Goal: Task Accomplishment & Management: Manage account settings

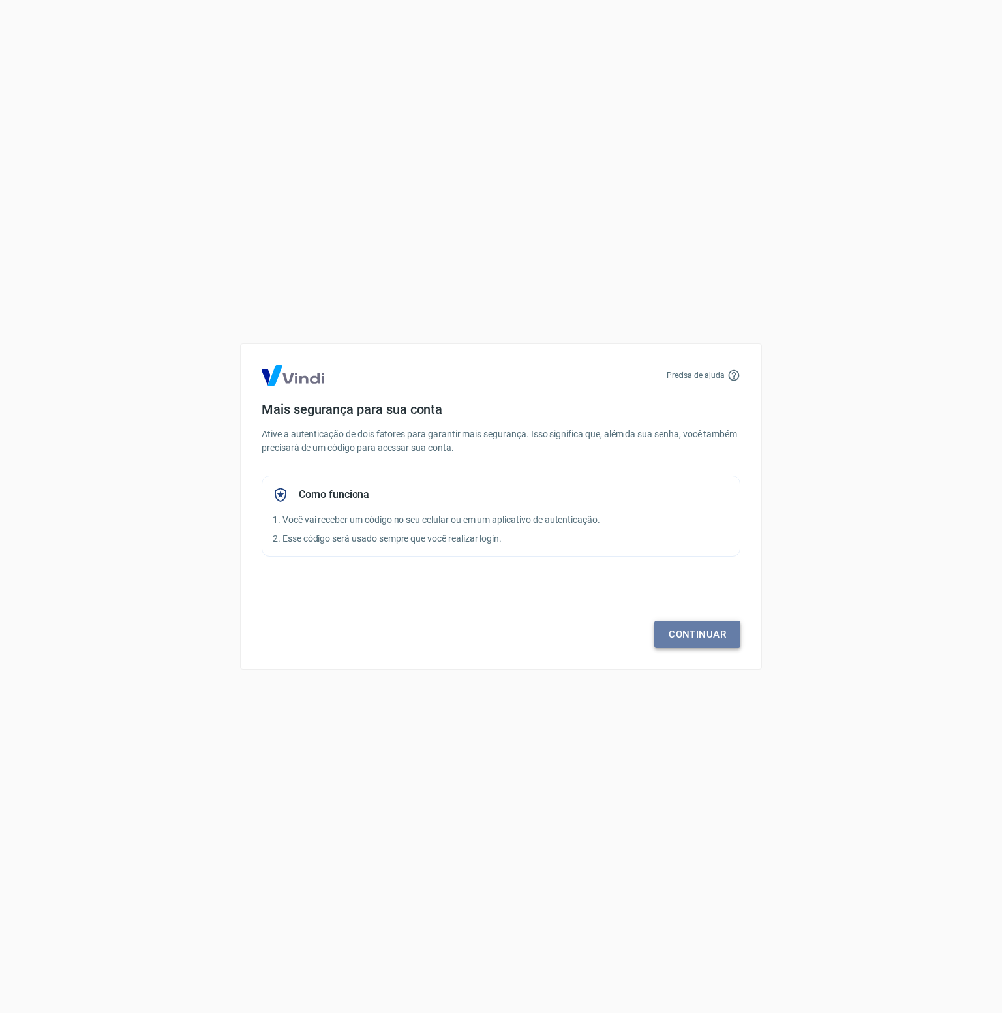
click at [726, 631] on link "Continuar" at bounding box center [698, 634] width 86 height 27
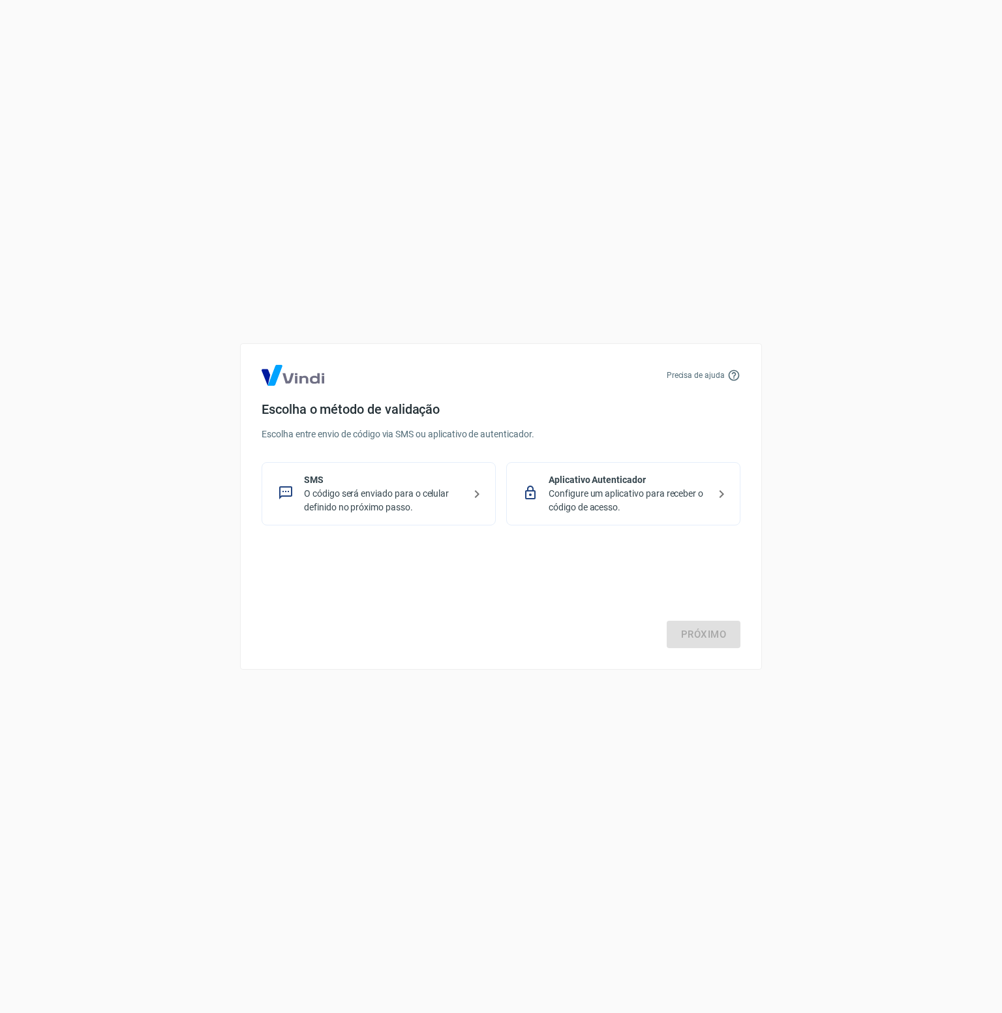
click at [621, 487] on p "Configure um aplicativo para receber o código de acesso." at bounding box center [629, 500] width 160 height 27
click at [717, 644] on link "Próximo" at bounding box center [704, 634] width 74 height 27
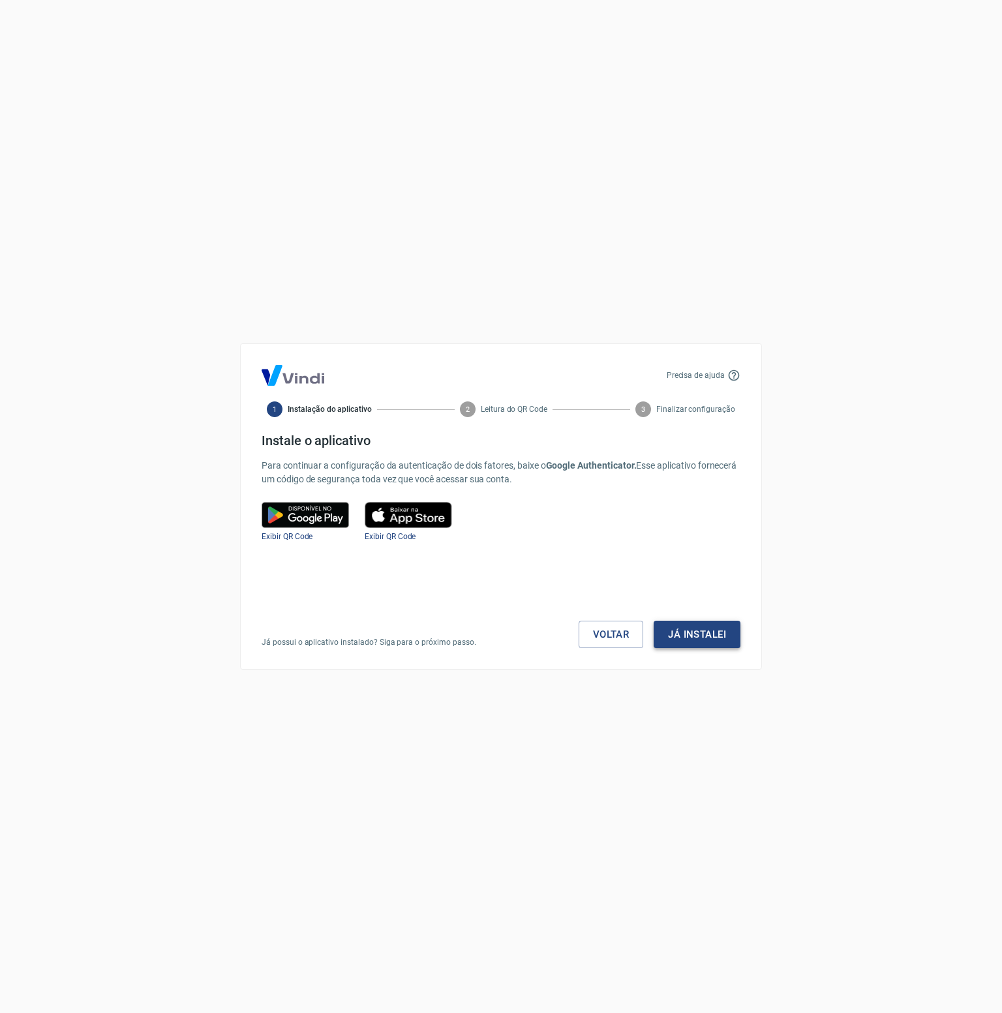
click at [693, 639] on button "Já instalei" at bounding box center [697, 634] width 87 height 27
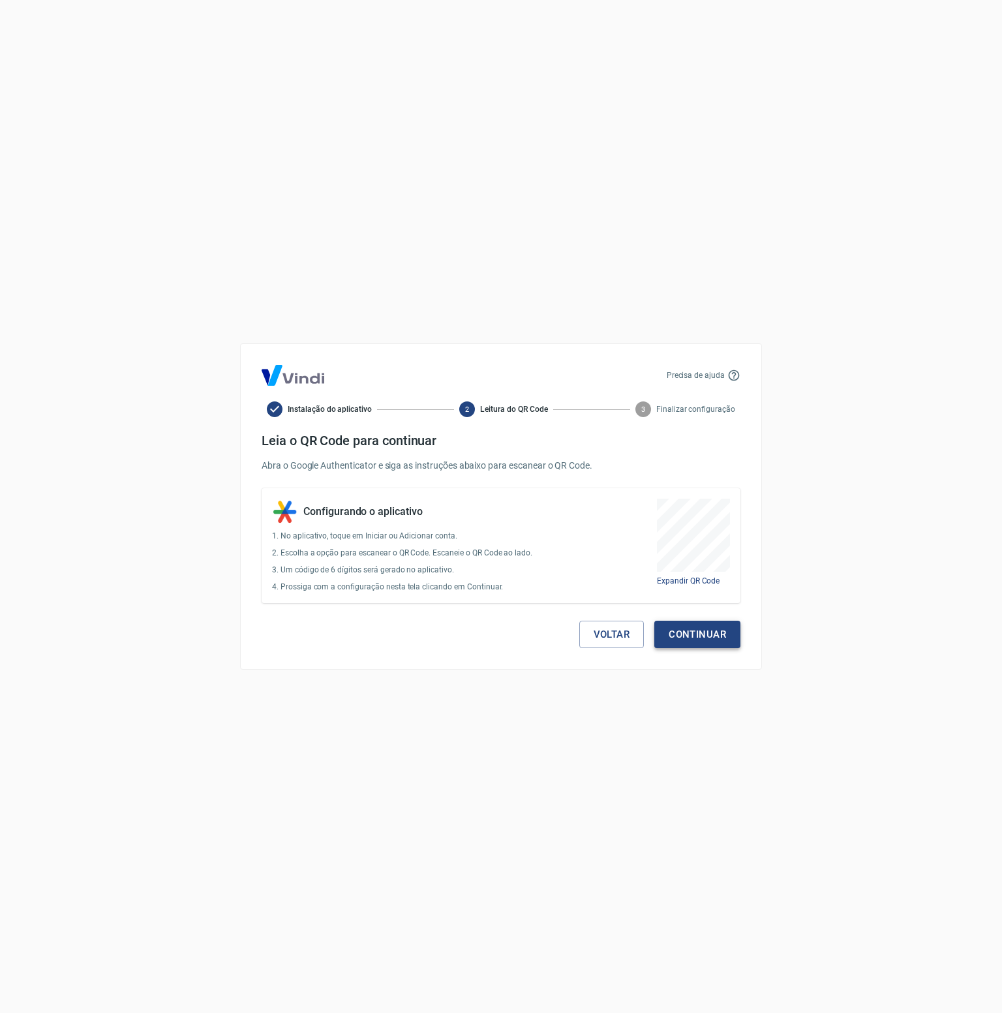
click at [698, 626] on button "Continuar" at bounding box center [698, 634] width 86 height 27
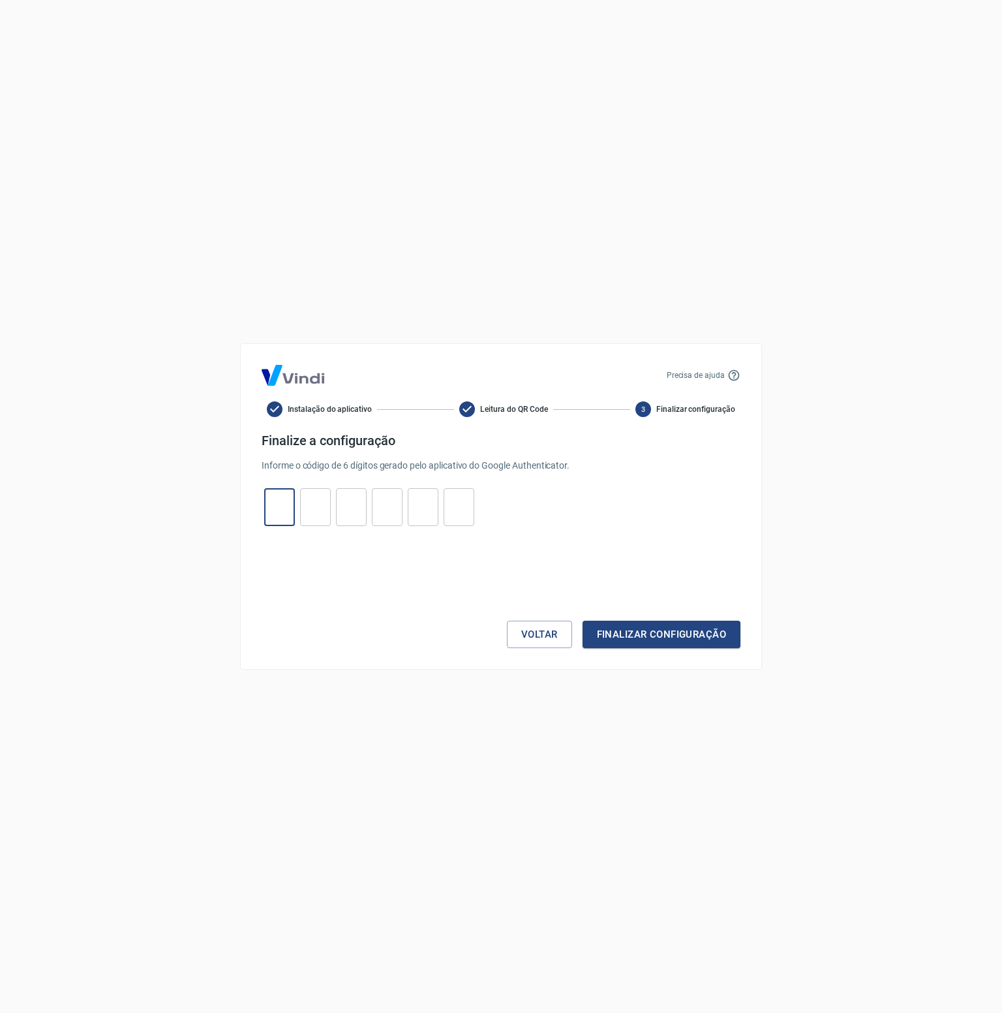
click at [279, 503] on input "tel" at bounding box center [279, 507] width 31 height 28
type input "4"
type input "3"
type input "6"
type input "0"
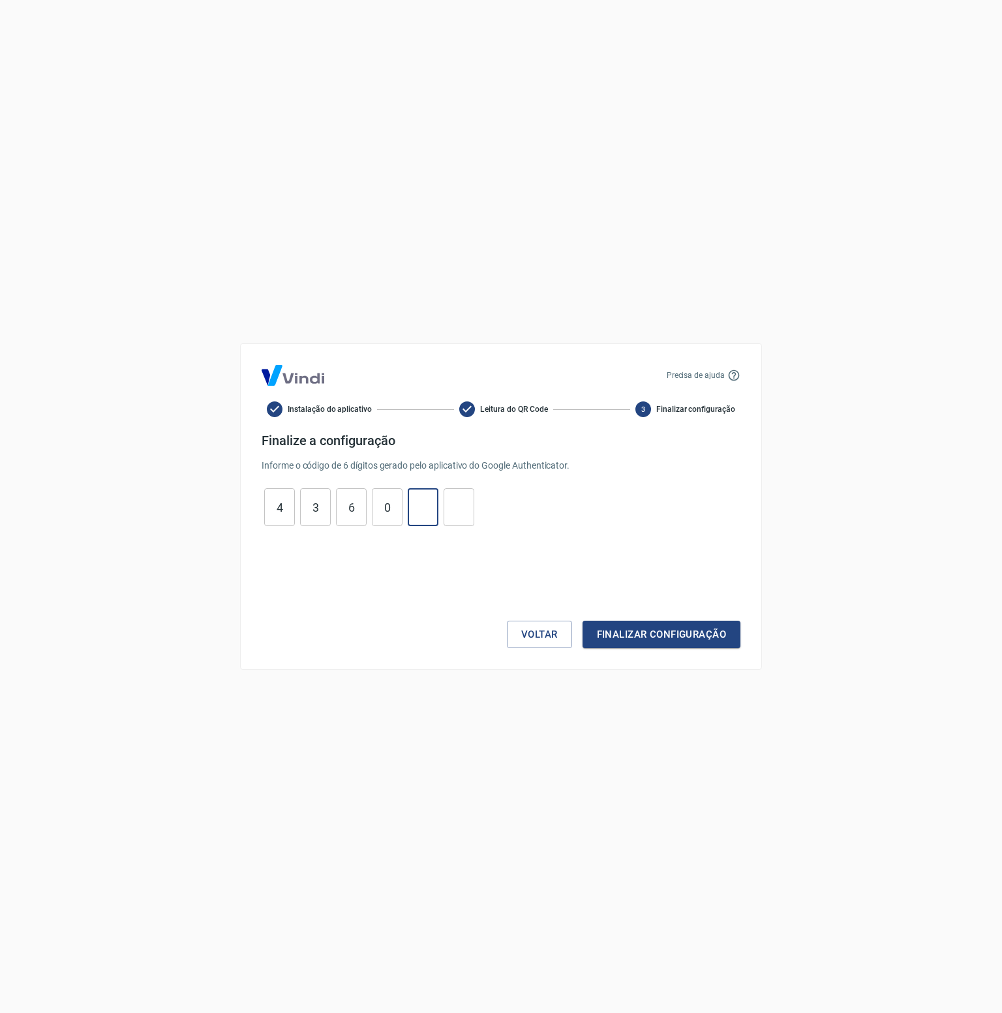
type input "8"
type input "2"
click at [684, 636] on button "Finalizar configuração" at bounding box center [662, 634] width 158 height 27
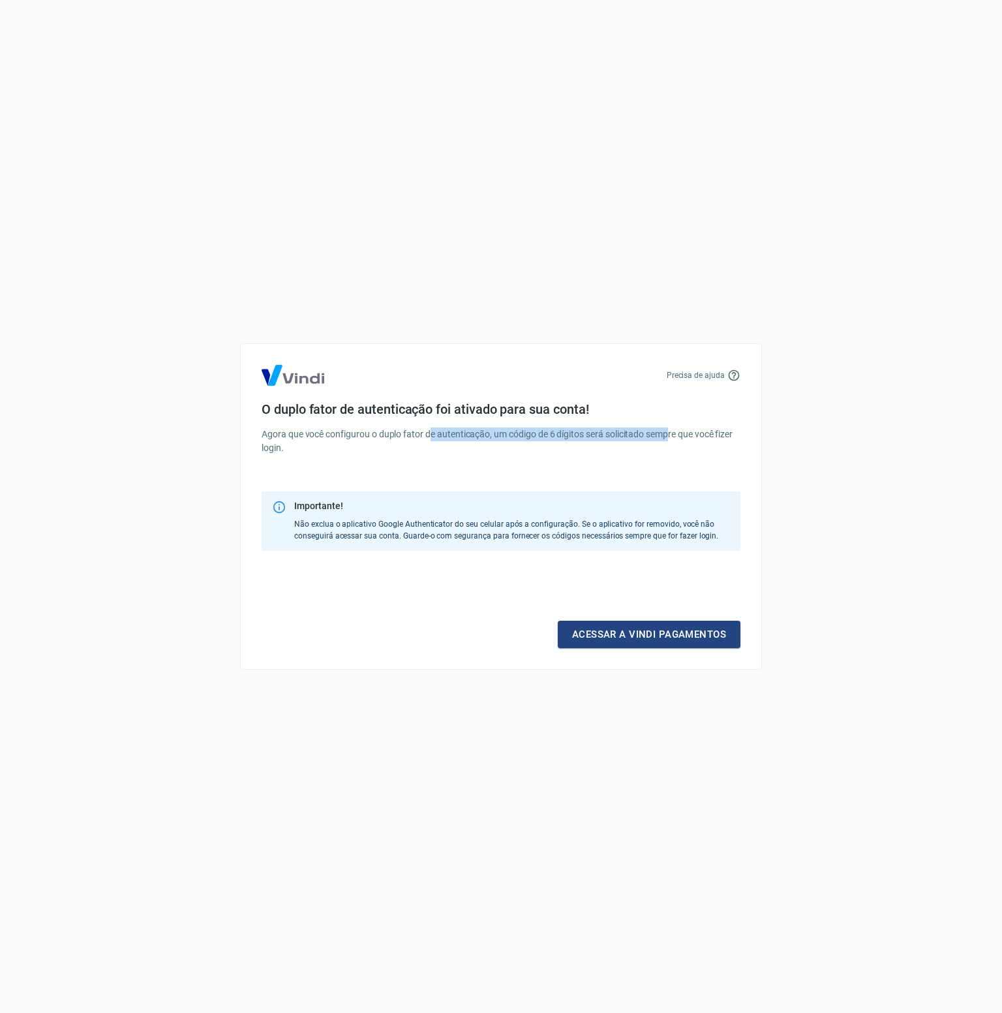
drag, startPoint x: 438, startPoint y: 437, endPoint x: 672, endPoint y: 433, distance: 233.7
click at [672, 433] on p "Agora que você configurou o duplo fator de autenticação, um código de 6 dígitos…" at bounding box center [501, 440] width 479 height 27
click at [553, 464] on div "O duplo fator de autenticação foi ativado para sua conta! Agora que você config…" at bounding box center [501, 438] width 479 height 74
drag, startPoint x: 577, startPoint y: 431, endPoint x: 718, endPoint y: 432, distance: 141.0
click at [718, 432] on p "Agora que você configurou o duplo fator de autenticação, um código de 6 dígitos…" at bounding box center [501, 440] width 479 height 27
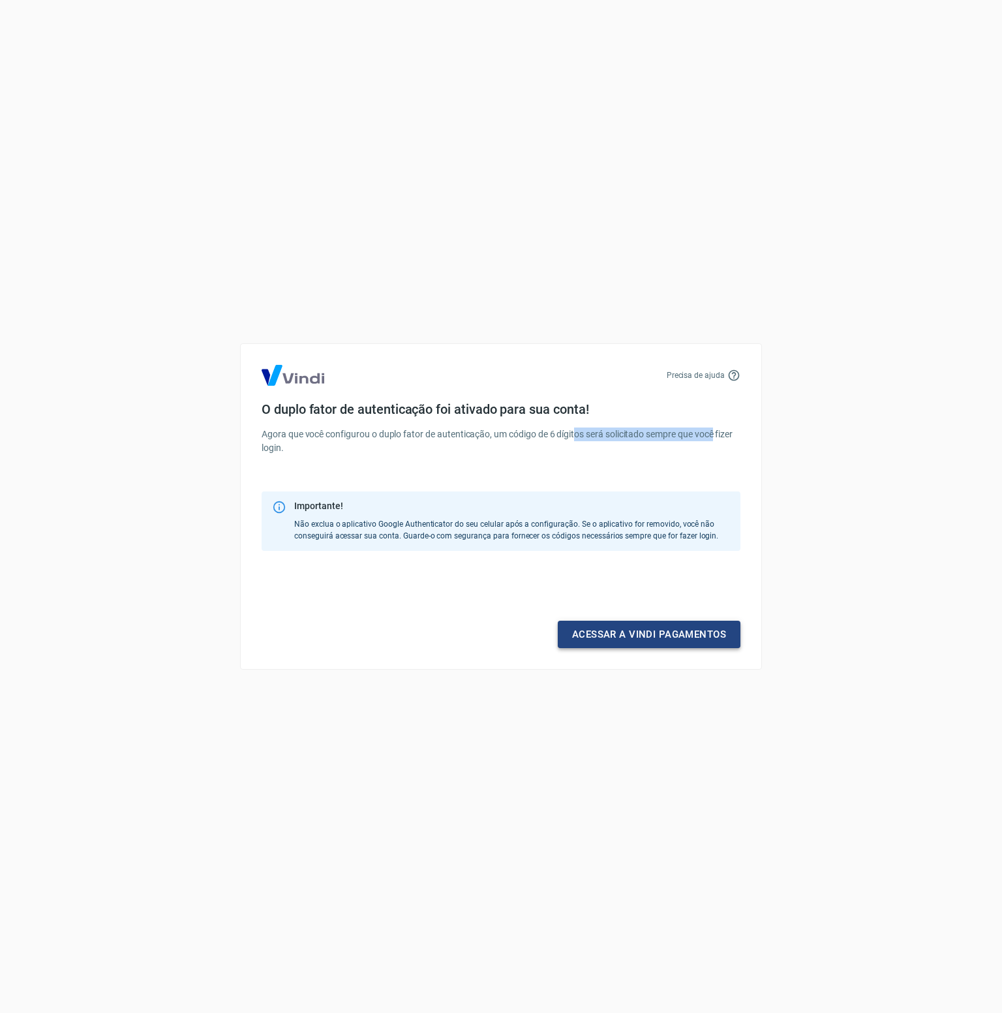
click at [637, 640] on link "Acessar a Vindi pagamentos" at bounding box center [649, 634] width 183 height 27
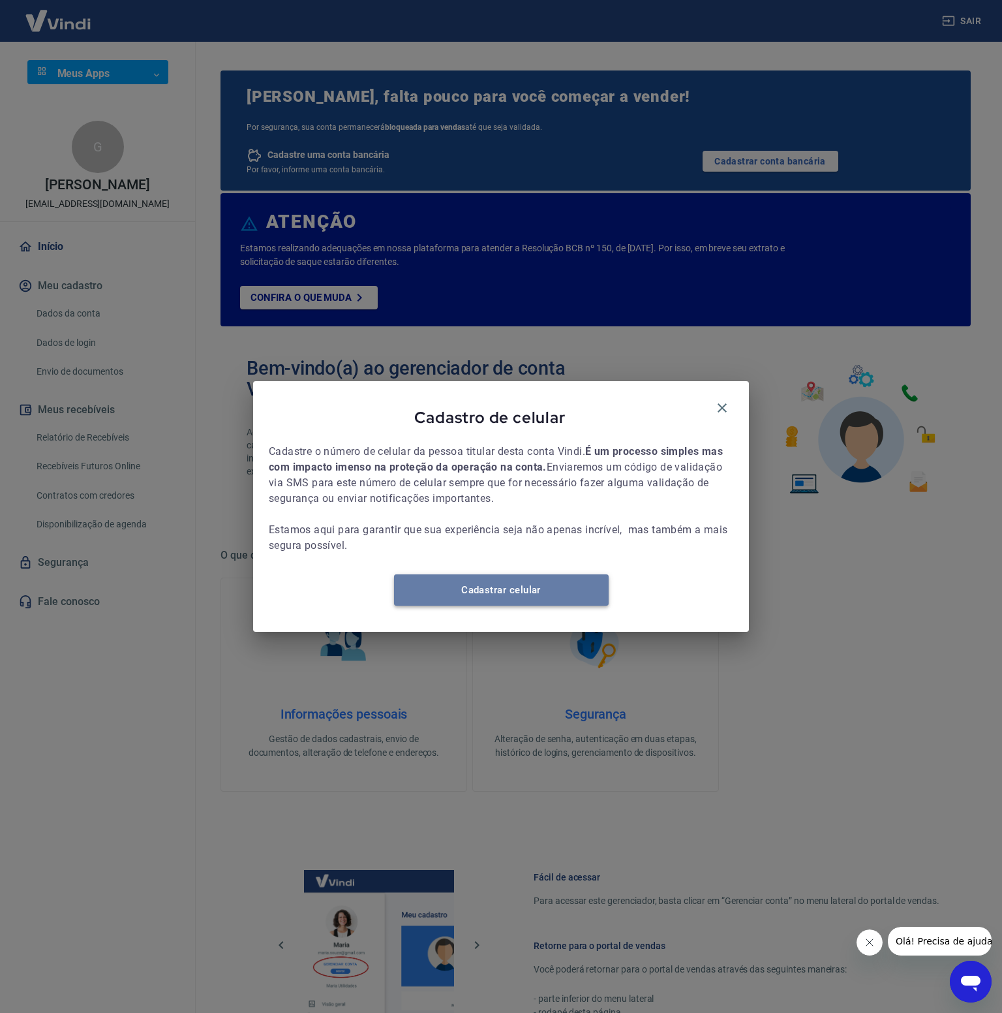
click at [477, 605] on link "Cadastrar celular" at bounding box center [501, 589] width 215 height 31
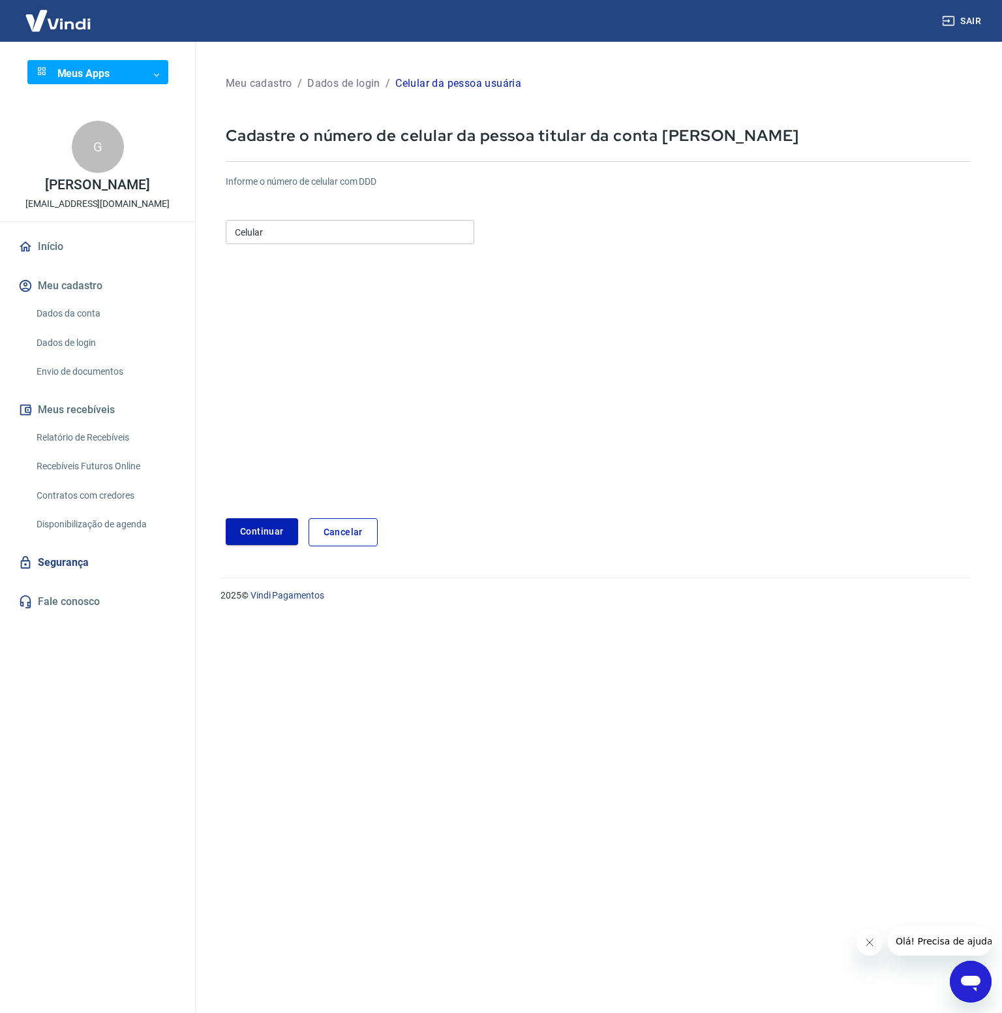
click at [296, 236] on input "Celular" at bounding box center [350, 232] width 249 height 24
type input "(99) 98414-3656"
click at [256, 518] on form "Informe o número de celular com DDD Celular (99) 98414-3656 Celular Continuar C…" at bounding box center [598, 355] width 745 height 382
click at [253, 531] on button "Continuar" at bounding box center [262, 531] width 72 height 27
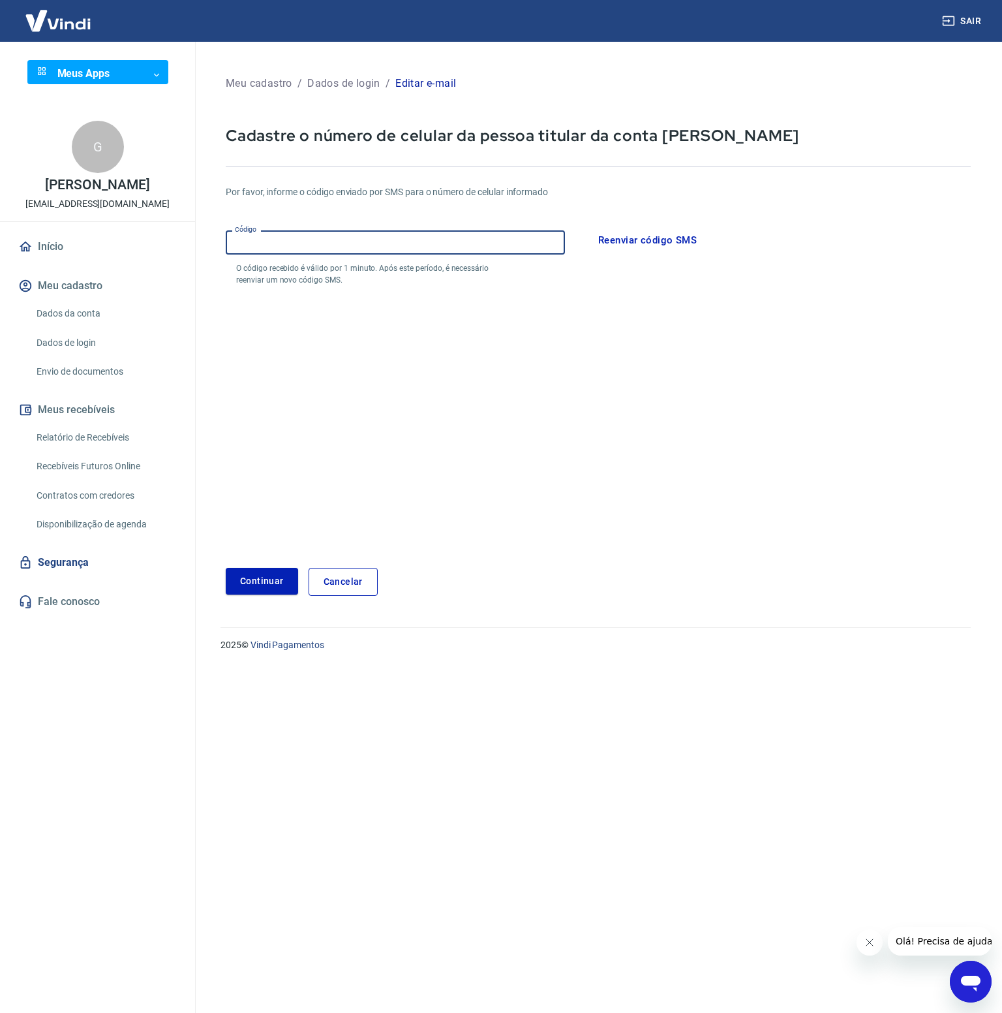
click at [286, 238] on input "Código" at bounding box center [395, 242] width 339 height 24
click at [611, 366] on form "Por favor, informe o código enviado por SMS para o número de celular informado …" at bounding box center [598, 383] width 745 height 426
drag, startPoint x: 250, startPoint y: 268, endPoint x: 414, endPoint y: 272, distance: 163.9
click at [414, 272] on p "O código recebido é válido por 1 minuto. Após este período, é necessário reenvi…" at bounding box center [374, 273] width 277 height 23
click at [416, 320] on form "Por favor, informe o código enviado por SMS para o número de celular informado …" at bounding box center [598, 383] width 745 height 426
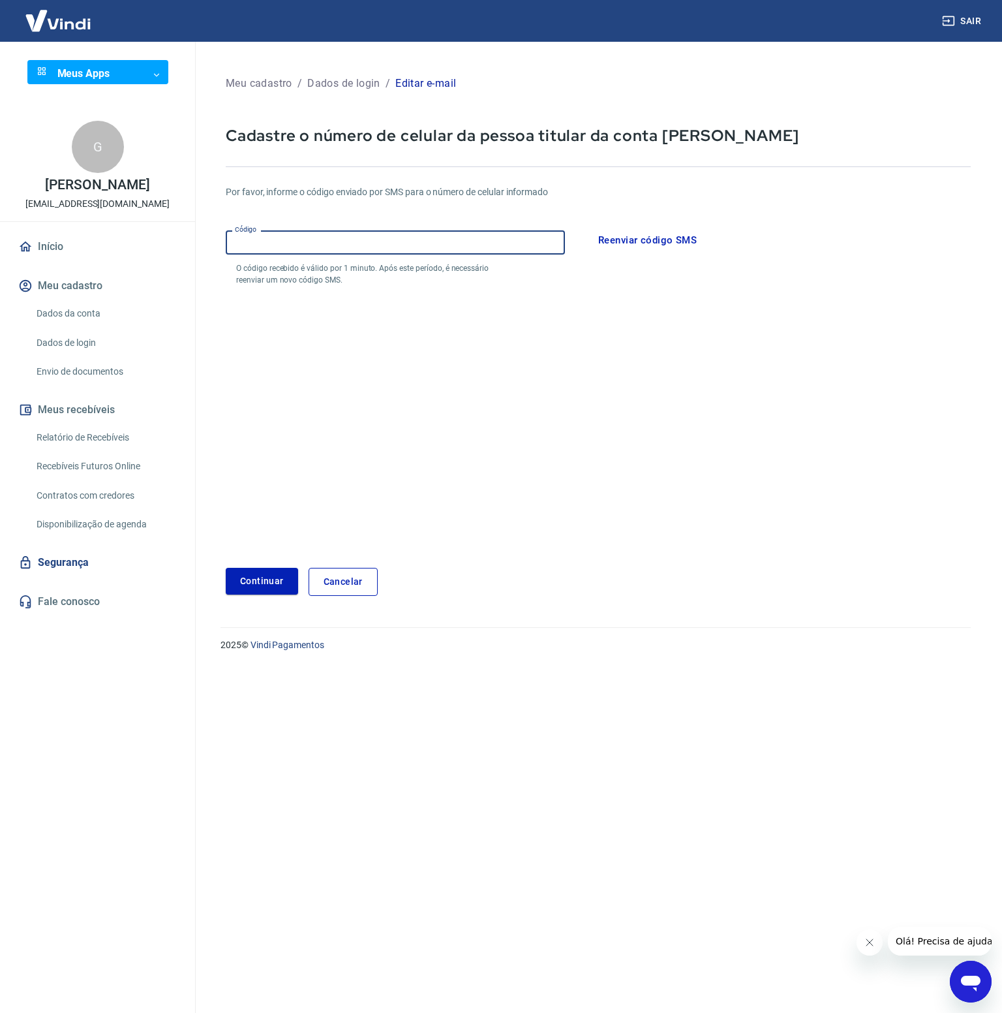
click at [329, 241] on input "Código" at bounding box center [395, 242] width 339 height 24
click at [551, 410] on form "Por favor, informe o código enviado por SMS para o número de celular informado …" at bounding box center [598, 383] width 745 height 426
click at [298, 252] on input "Código" at bounding box center [395, 242] width 339 height 24
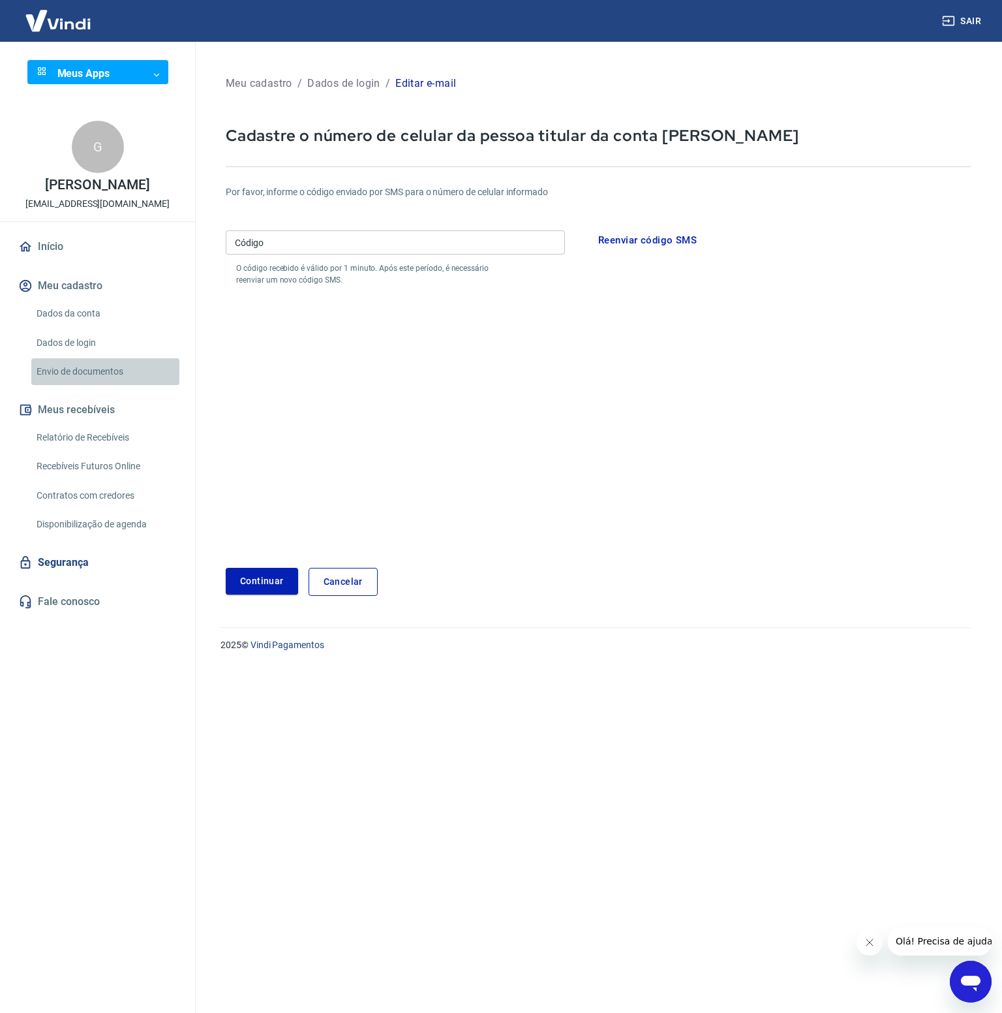
click at [151, 380] on link "Envio de documentos" at bounding box center [105, 371] width 148 height 27
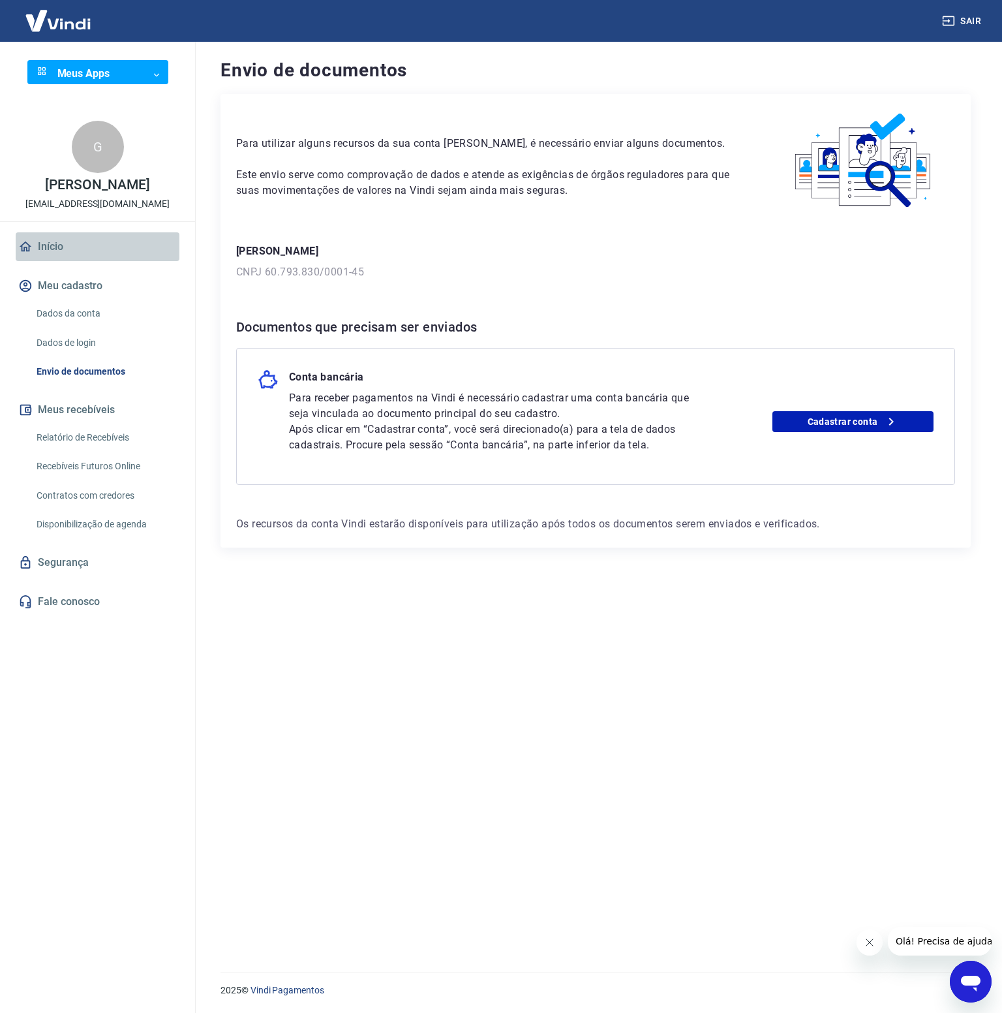
click at [57, 261] on link "Início" at bounding box center [98, 246] width 164 height 29
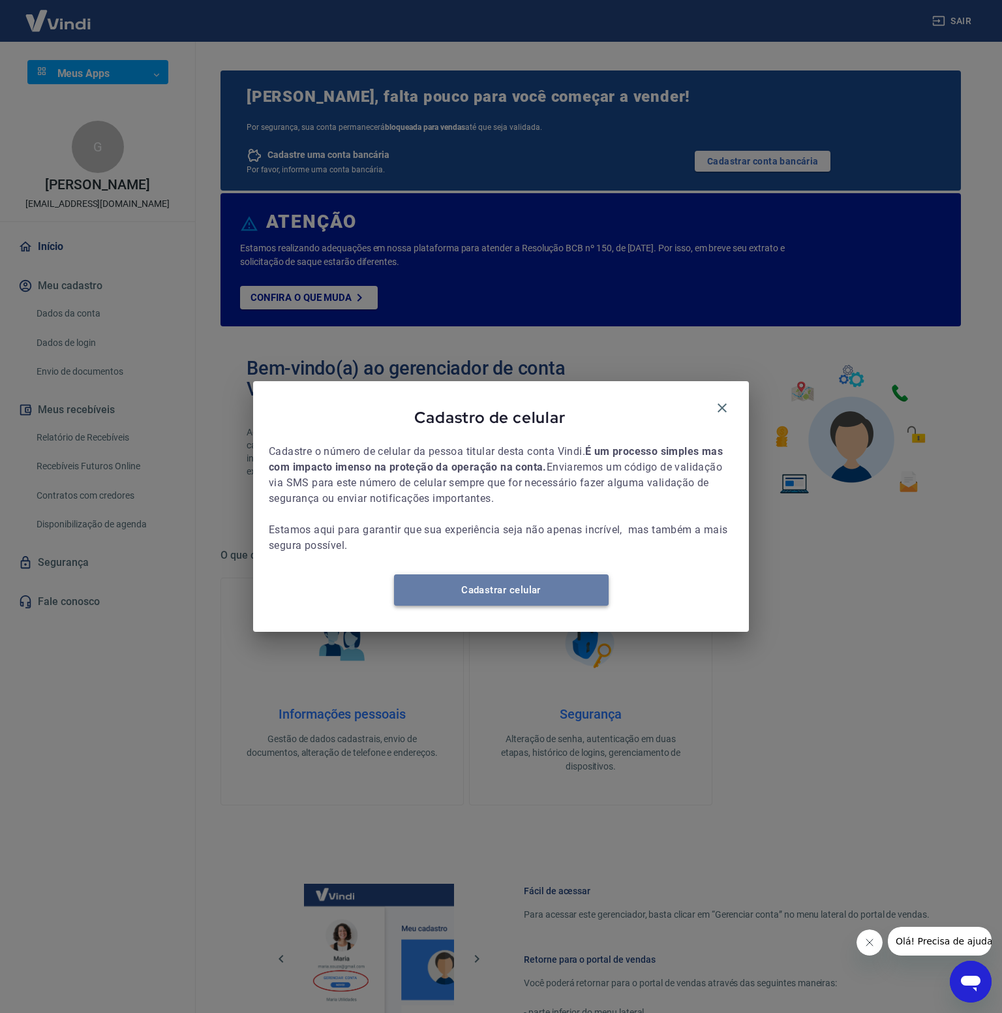
click at [455, 602] on link "Cadastrar celular" at bounding box center [501, 589] width 215 height 31
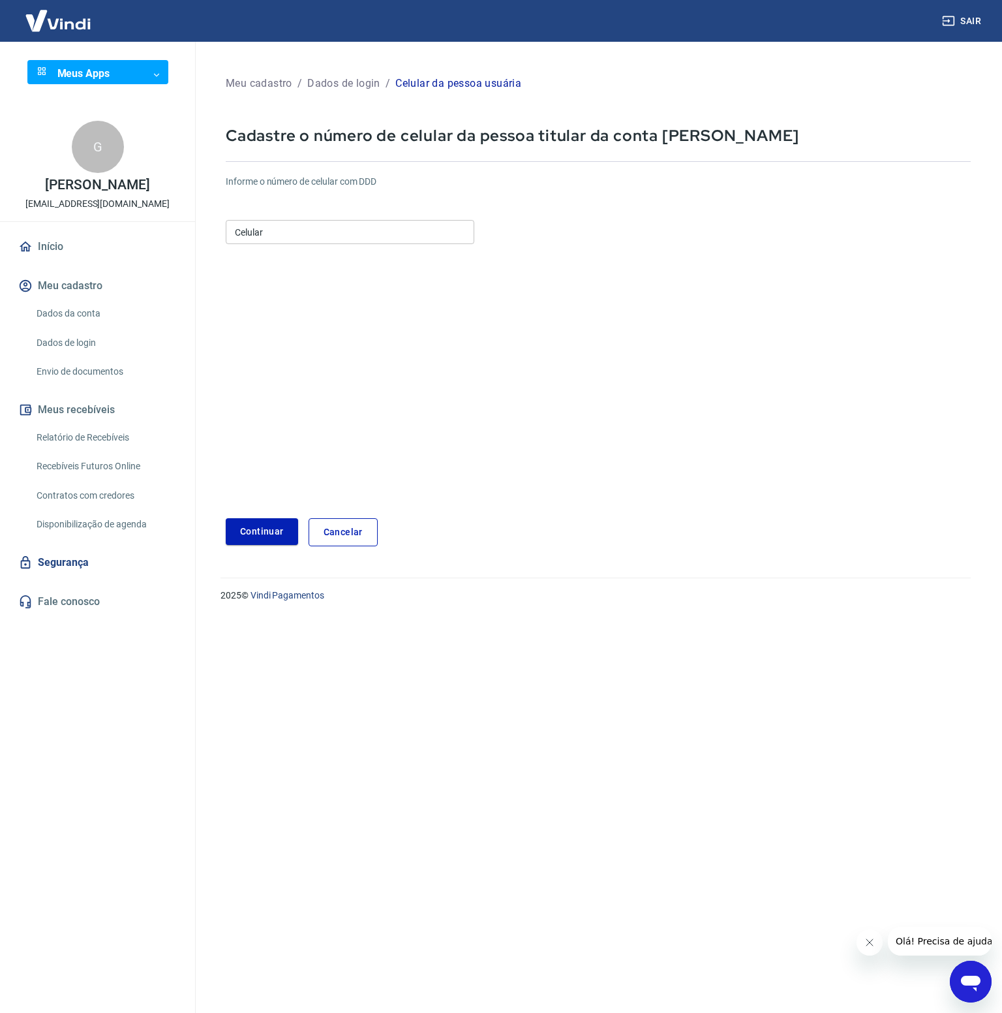
click at [323, 234] on input "Celular" at bounding box center [350, 232] width 249 height 24
type input "(99) 98414-3656"
click at [262, 531] on button "Continuar" at bounding box center [262, 531] width 72 height 27
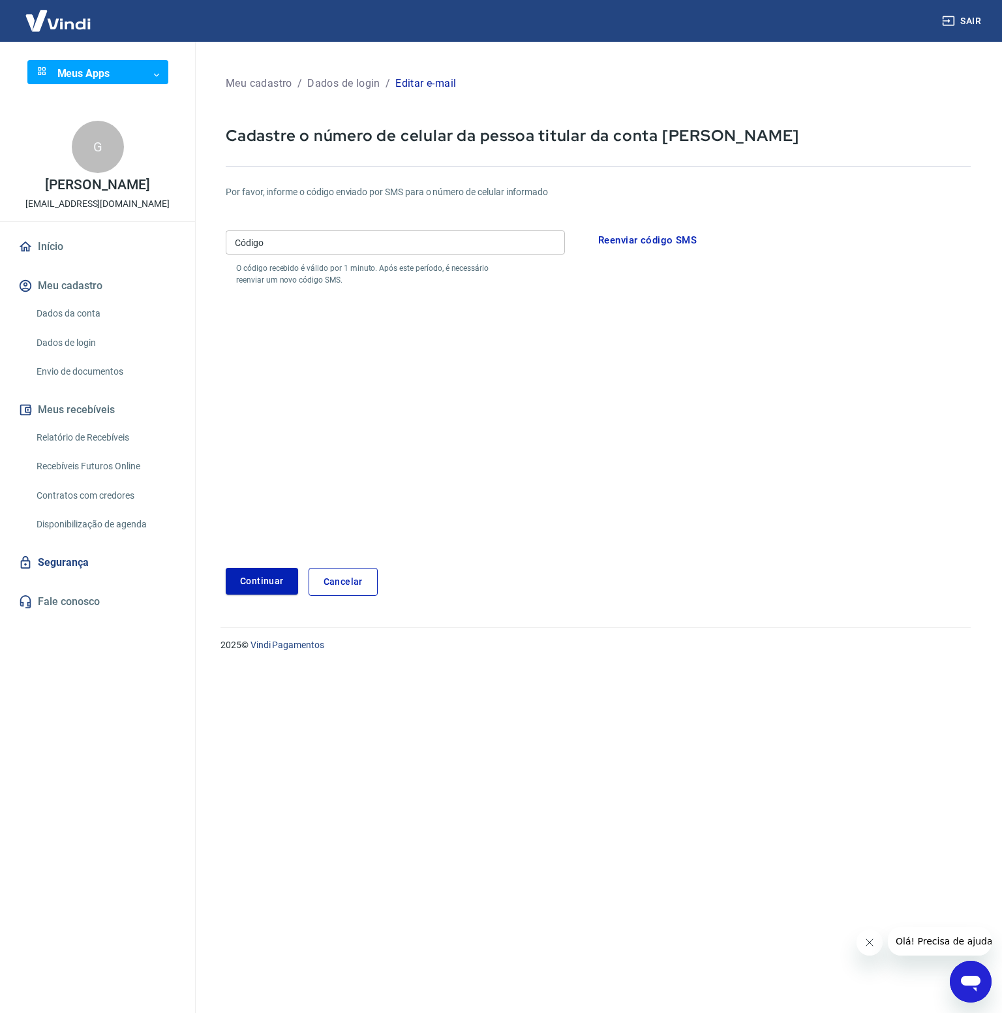
click at [405, 238] on input "Código" at bounding box center [395, 242] width 339 height 24
click at [752, 326] on form "Por favor, informe o código enviado por SMS para o número de celular informado …" at bounding box center [598, 383] width 745 height 426
click at [266, 250] on input "Código" at bounding box center [395, 242] width 339 height 24
type input "973073"
click at [248, 581] on button "Continuar" at bounding box center [262, 581] width 72 height 27
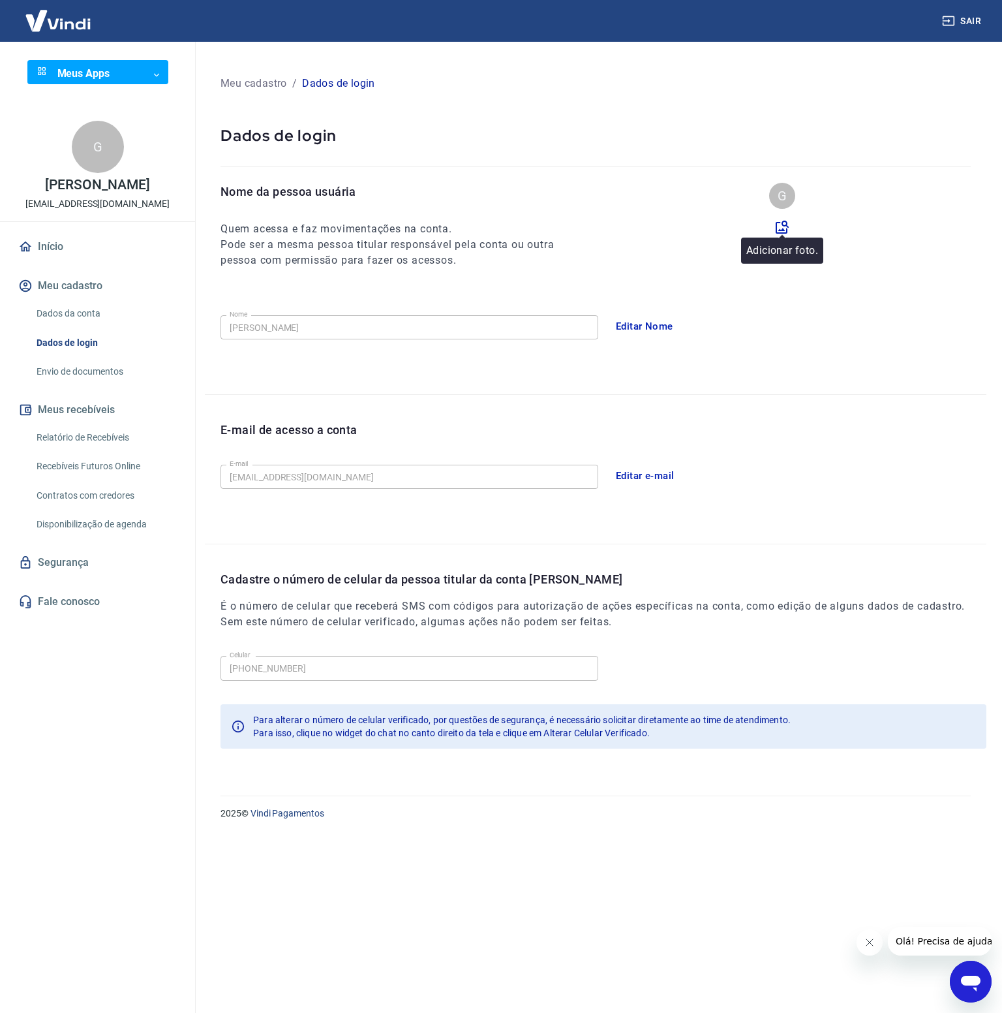
click at [781, 224] on icon at bounding box center [783, 227] width 16 height 16
click at [0, 0] on input "file" at bounding box center [0, 0] width 0 height 0
drag, startPoint x: 390, startPoint y: 713, endPoint x: 611, endPoint y: 716, distance: 221.2
click at [611, 716] on span "Para alterar o número de celular verificado, por questões de segurança, é neces…" at bounding box center [522, 720] width 538 height 10
click at [58, 261] on link "Início" at bounding box center [98, 246] width 164 height 29
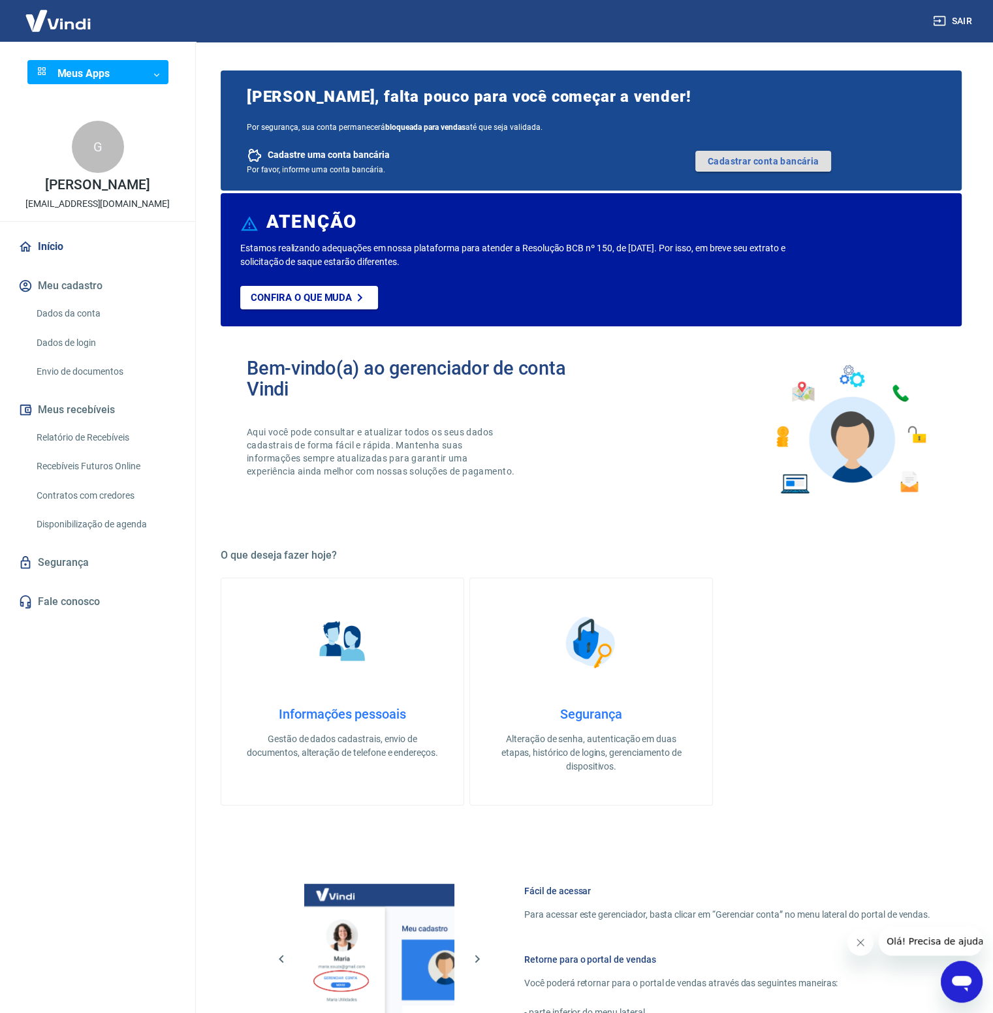
click at [765, 163] on link "Cadastrar conta bancária" at bounding box center [763, 161] width 136 height 21
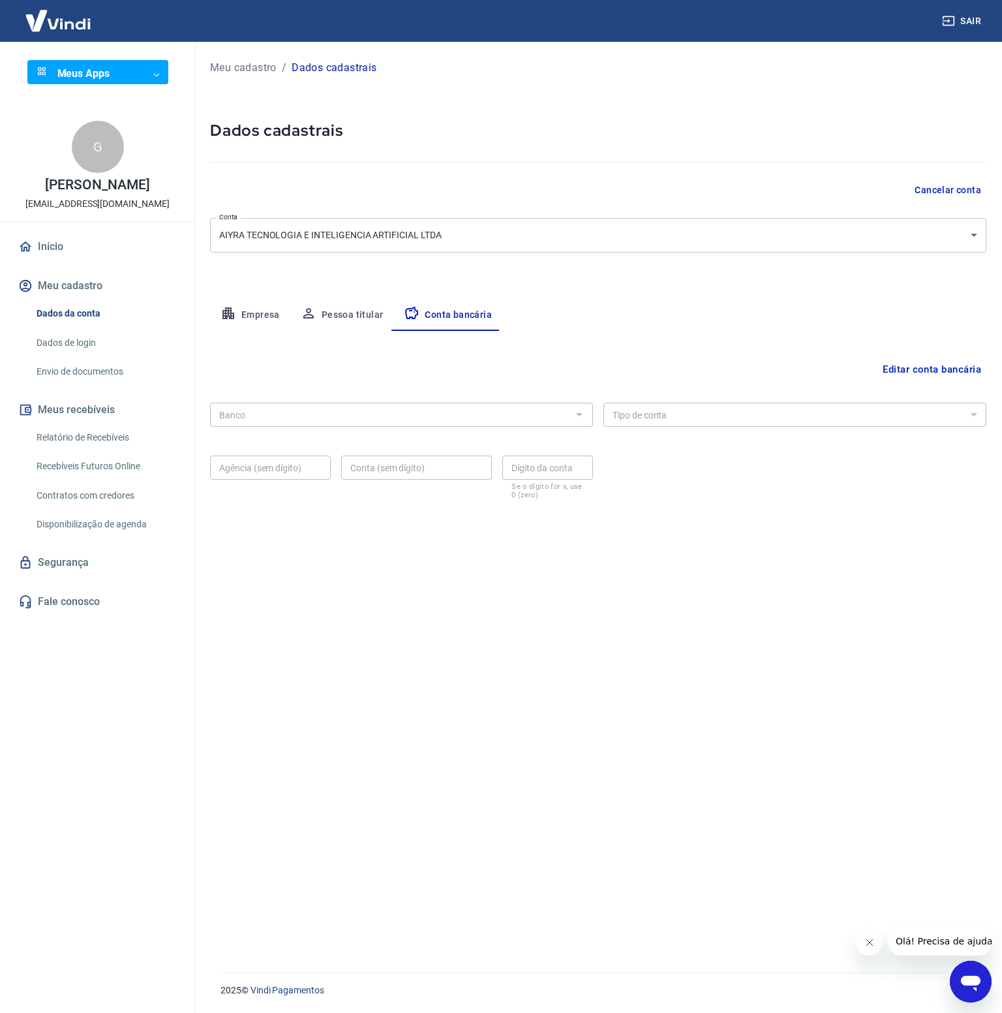
click at [513, 400] on div "Banco Banco" at bounding box center [401, 413] width 383 height 32
click at [249, 317] on button "Empresa" at bounding box center [250, 315] width 80 height 31
select select "MA"
select select "business"
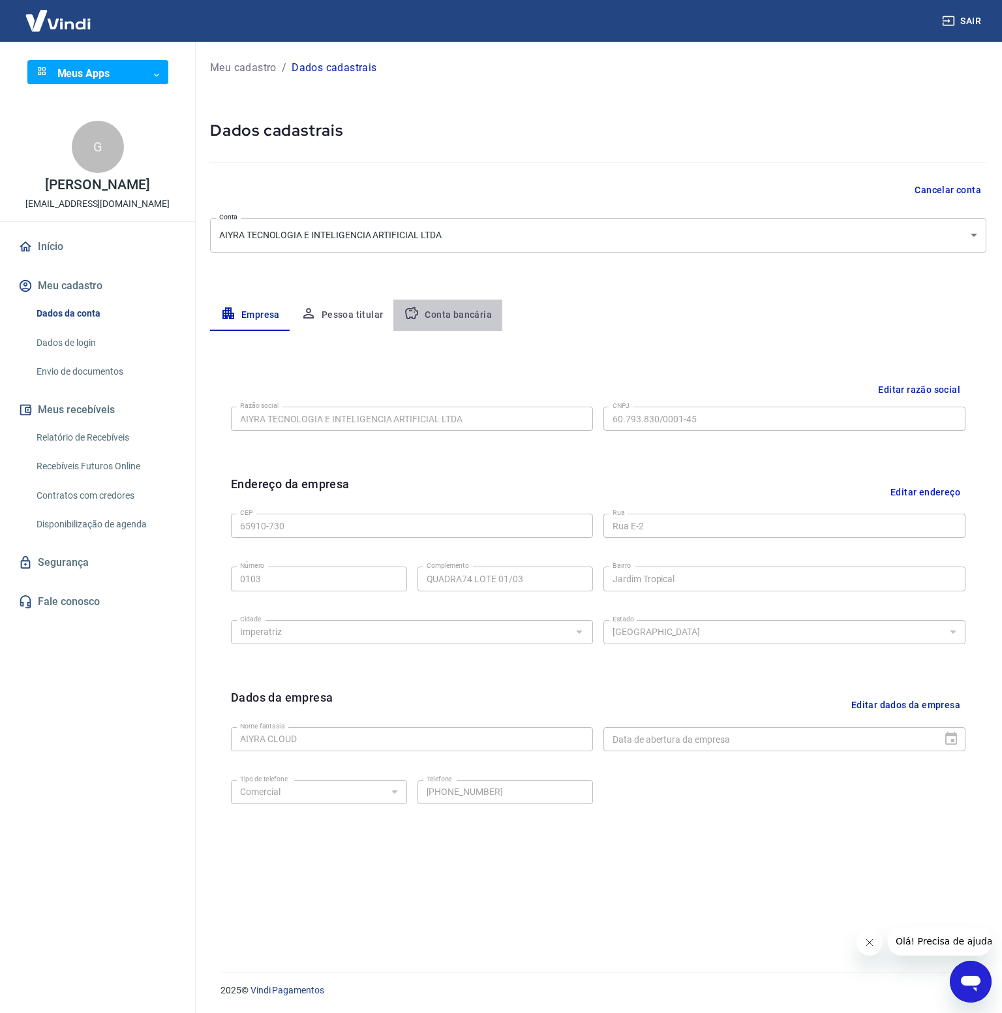
click at [452, 313] on button "Conta bancária" at bounding box center [448, 315] width 109 height 31
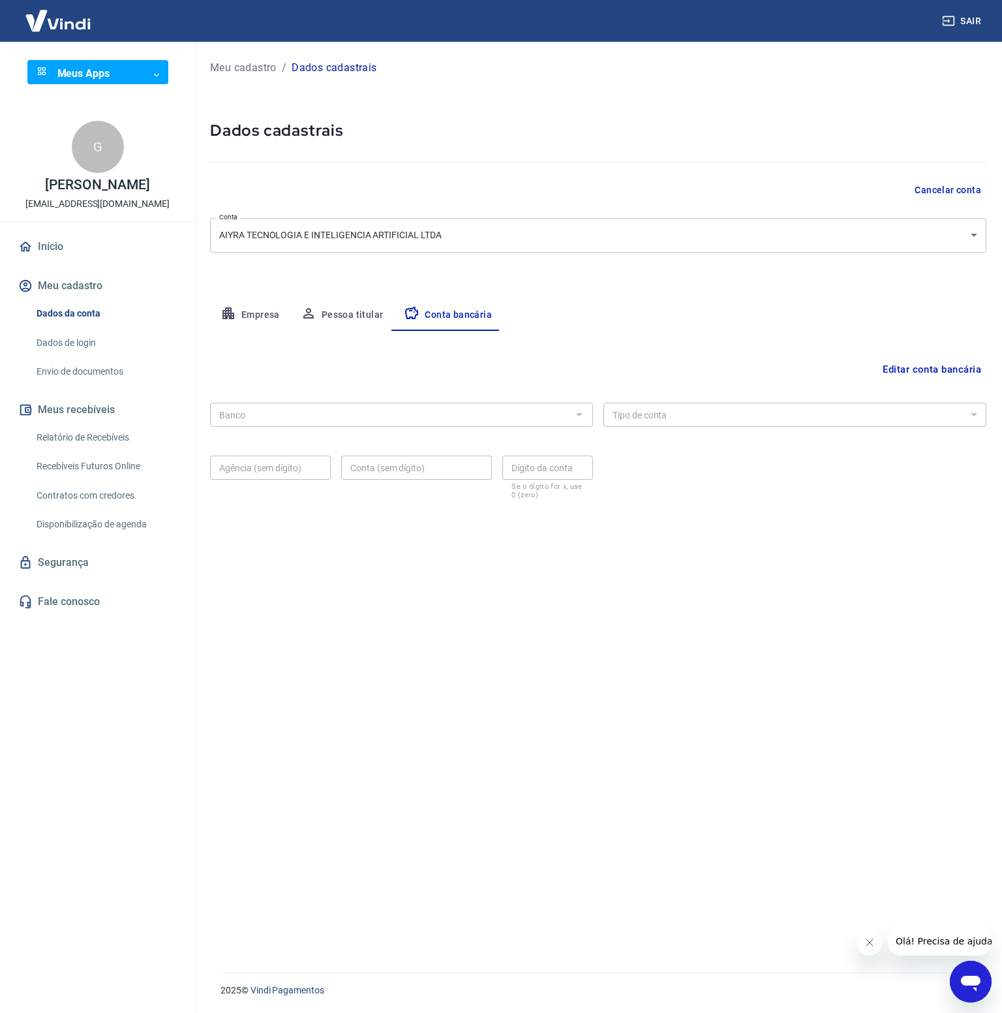
click at [948, 367] on button "Editar conta bancária" at bounding box center [932, 369] width 109 height 25
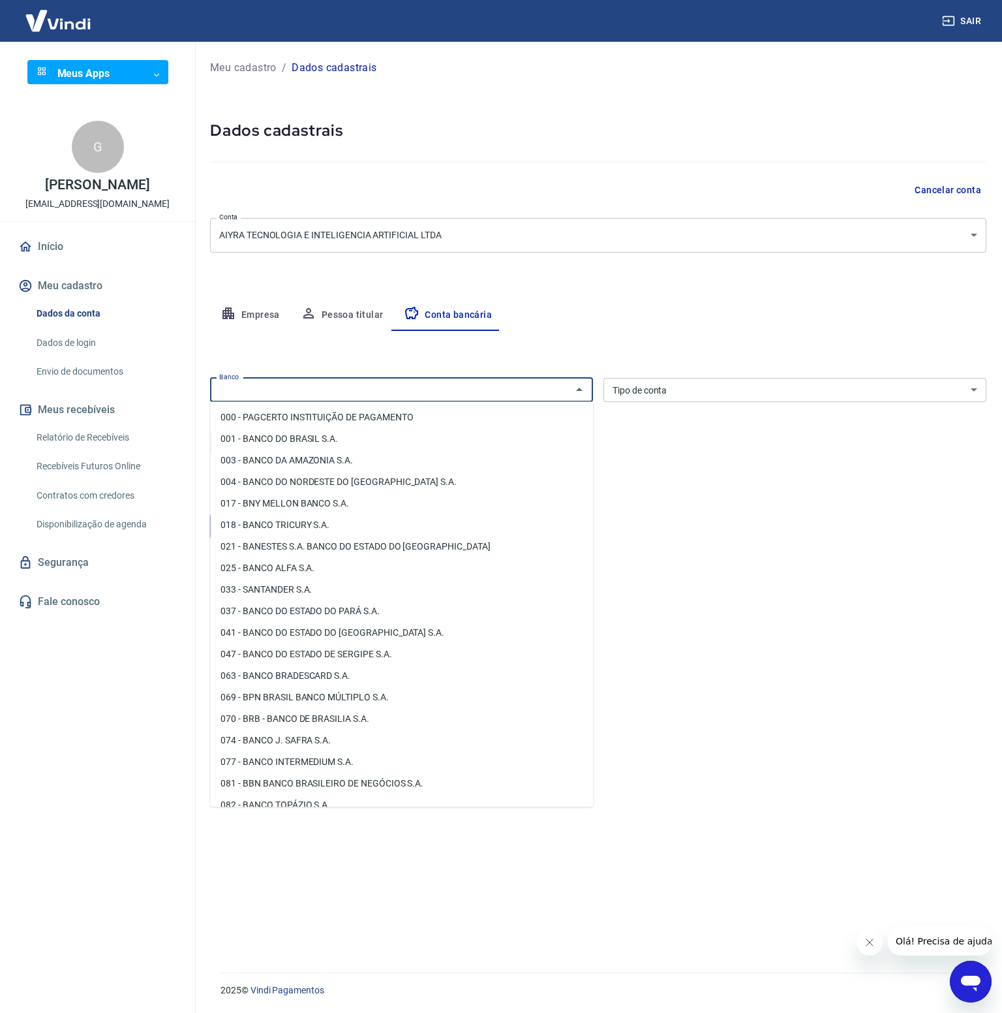
click at [441, 390] on input "Banco" at bounding box center [391, 390] width 354 height 16
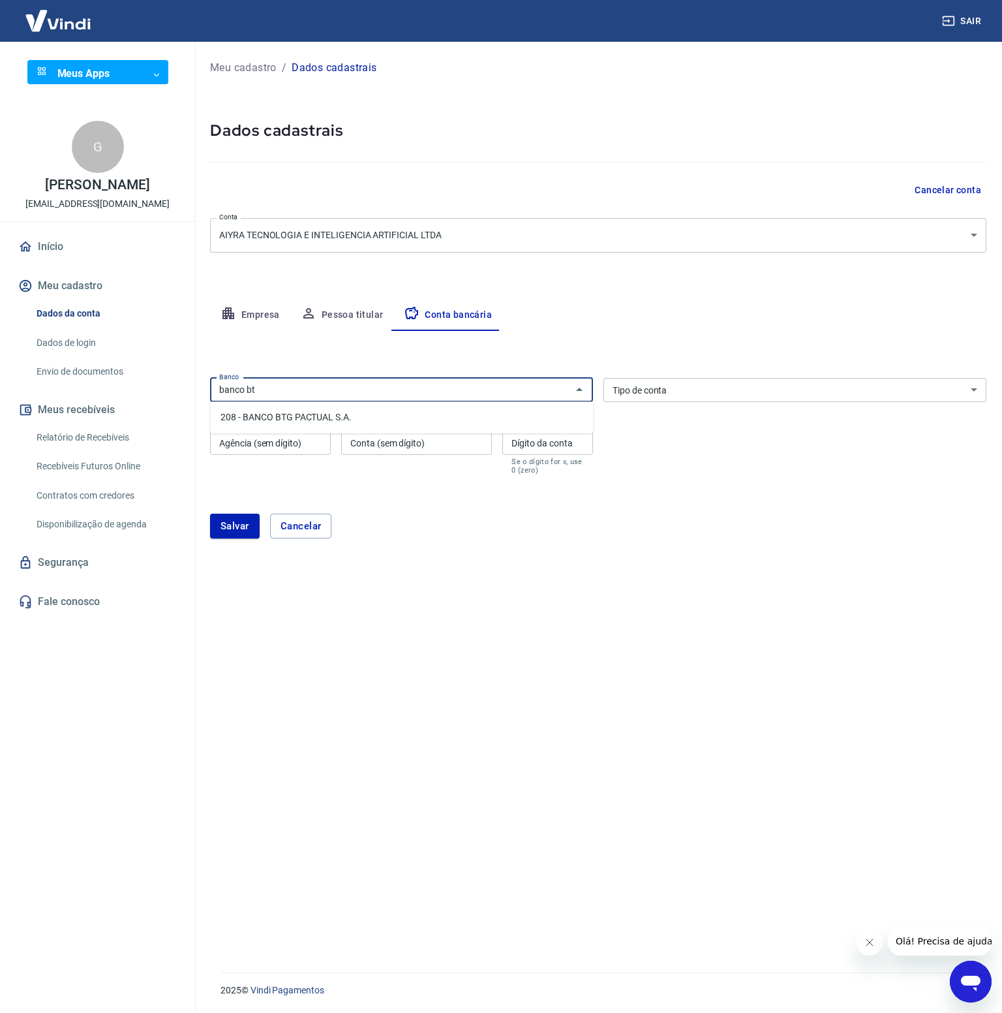
click at [332, 412] on li "208 - BANCO BTG PACTUAL S.A." at bounding box center [401, 418] width 383 height 22
type input "208 - BANCO BTG PACTUAL S.A."
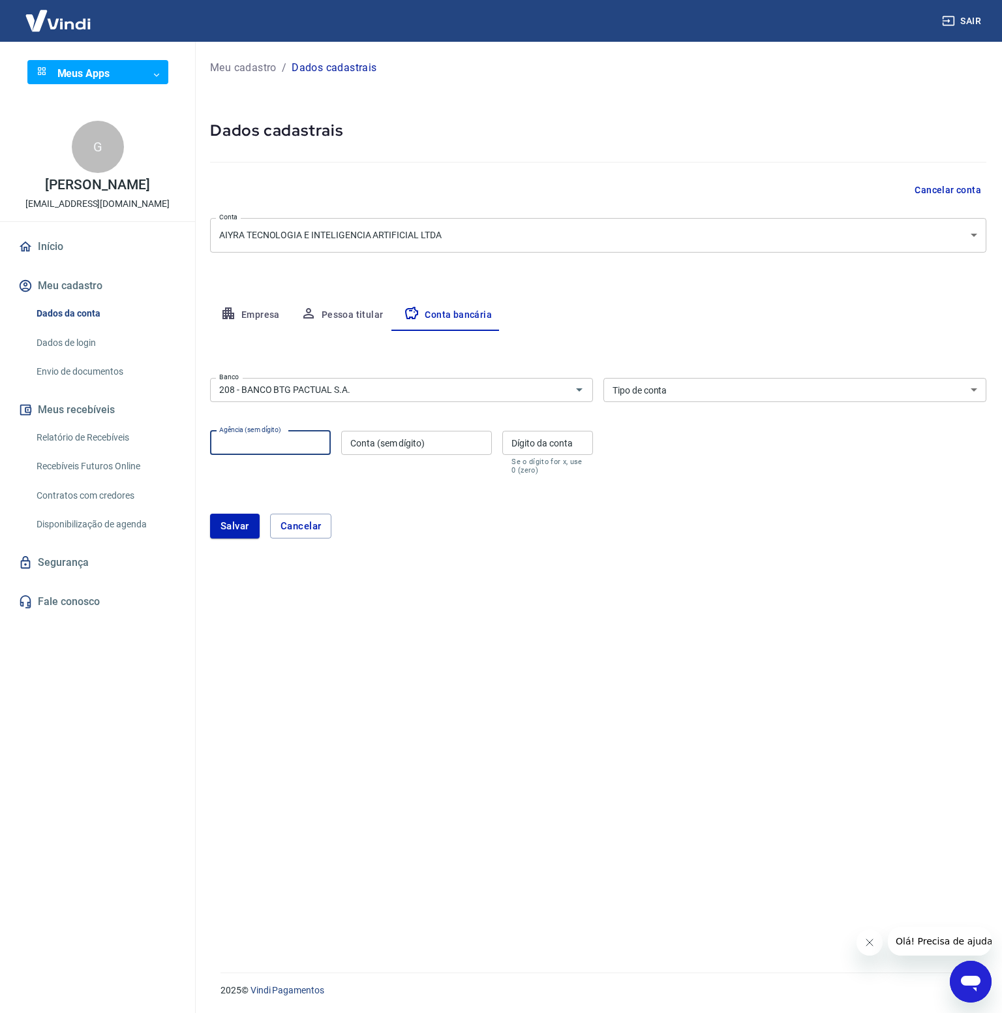
click at [272, 446] on input "Agência (sem dígito)" at bounding box center [270, 443] width 121 height 24
type input "50"
type input "876626"
type input "1"
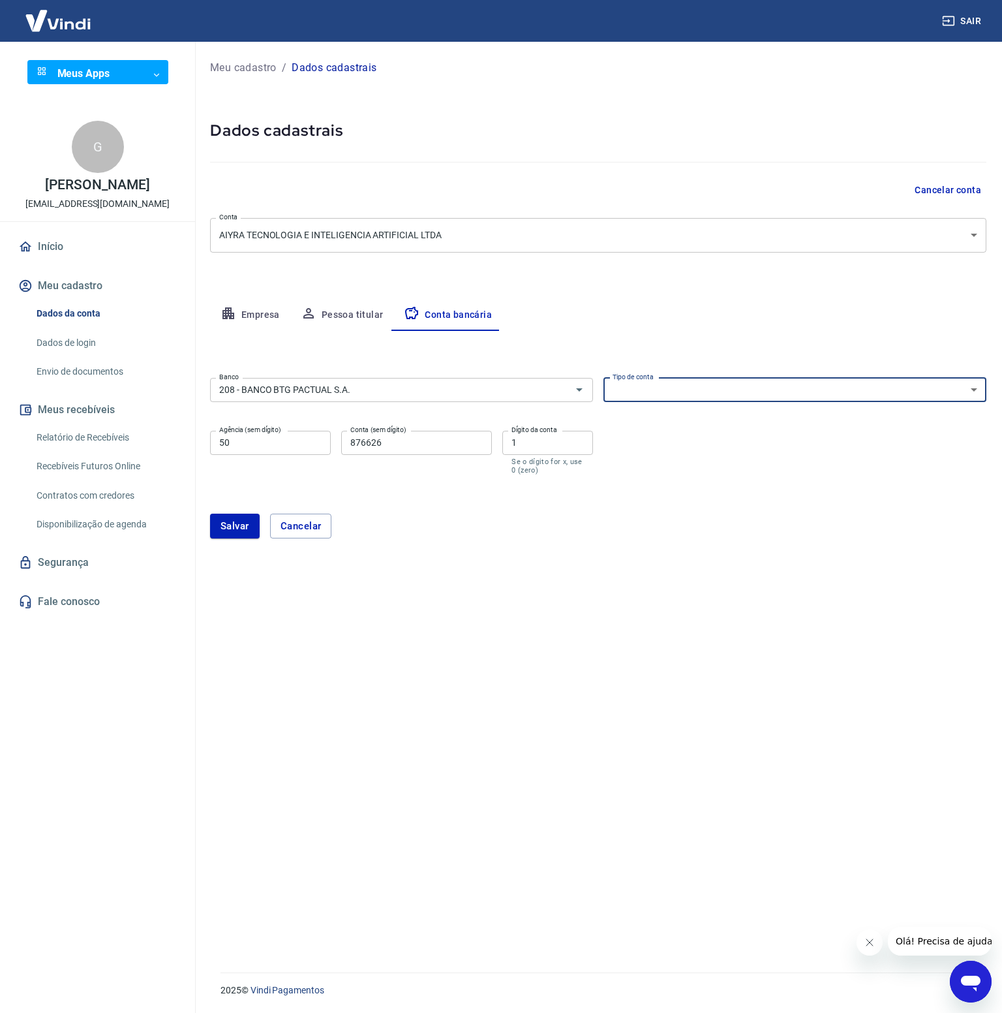
click at [815, 390] on select "Conta Corrente Conta Poupança" at bounding box center [795, 390] width 383 height 24
select select "1"
click at [604, 378] on select "Conta Corrente Conta Poupança" at bounding box center [795, 390] width 383 height 24
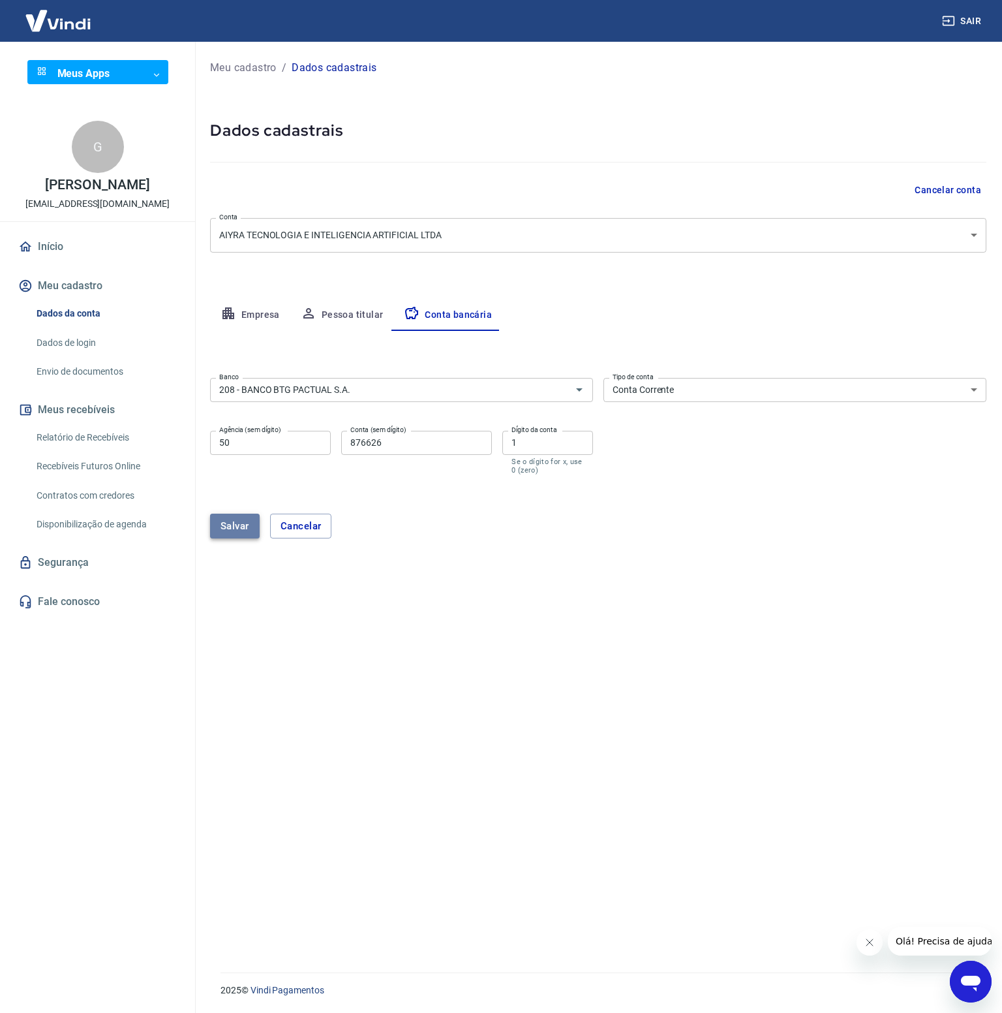
click at [217, 534] on button "Salvar" at bounding box center [235, 526] width 50 height 25
click at [217, 441] on input "50" at bounding box center [270, 443] width 121 height 24
type input "0050"
click at [249, 514] on button "Salvar" at bounding box center [235, 526] width 50 height 25
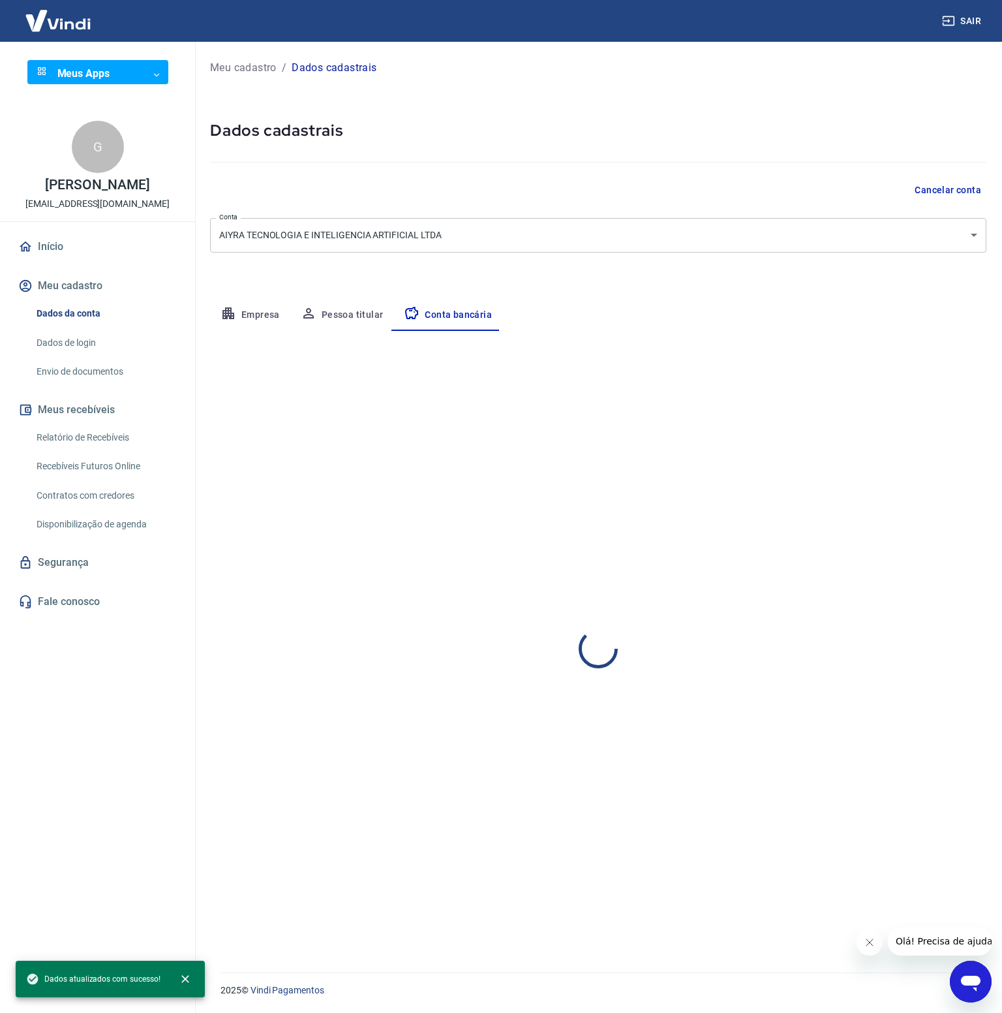
select select "1"
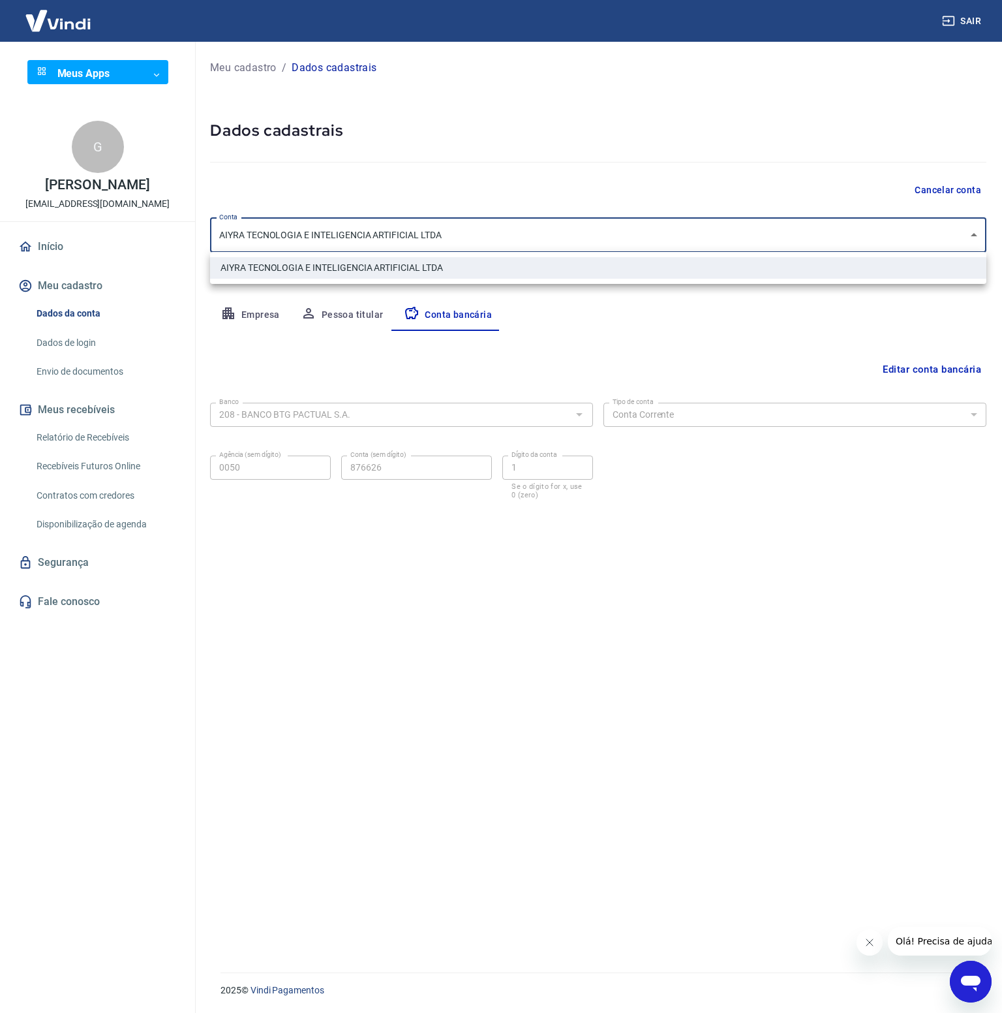
click at [296, 240] on body "Sair Meus Apps ​ ​ G Gabriela Kajiya Gomes Ferreira gabrielakajiya@gmail.com In…" at bounding box center [501, 506] width 1002 height 1013
click at [275, 230] on div at bounding box center [501, 506] width 1002 height 1013
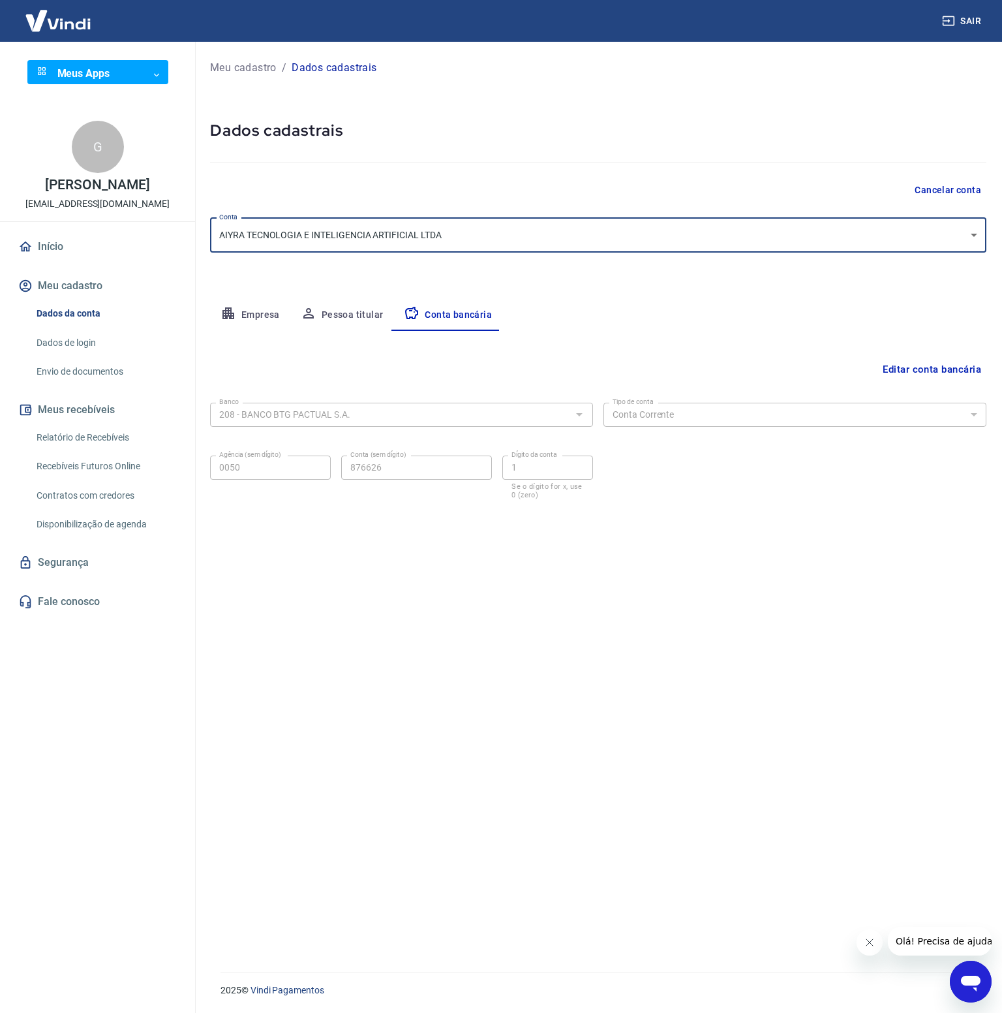
click at [52, 260] on link "Início" at bounding box center [98, 246] width 164 height 29
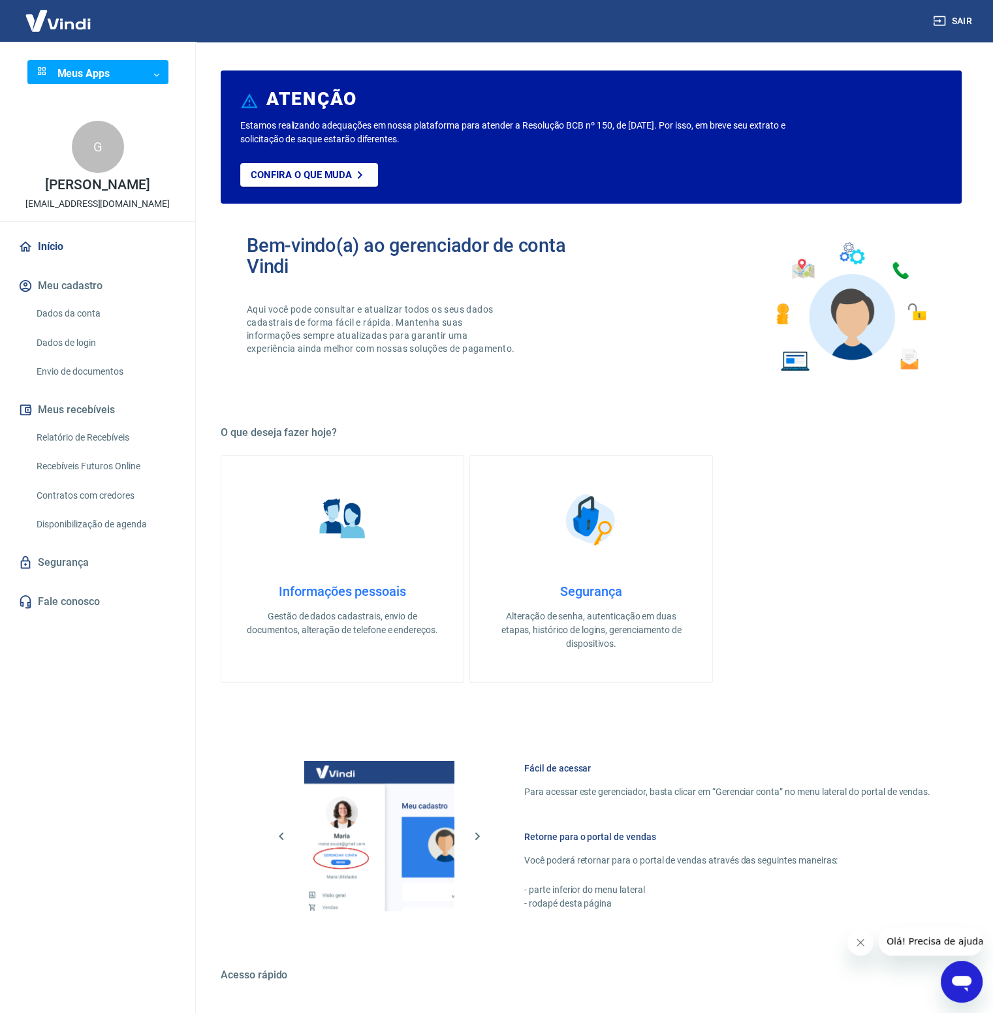
drag, startPoint x: 379, startPoint y: 125, endPoint x: 788, endPoint y: 132, distance: 409.3
click at [788, 132] on p "Estamos realizando adequações em nossa plataforma para atender a Resolução BCB …" at bounding box center [520, 132] width 561 height 27
click at [452, 232] on div "Bem-vindo(a) ao gerenciador de conta Vindi Aqui você pode consultar e atualizar…" at bounding box center [591, 307] width 741 height 186
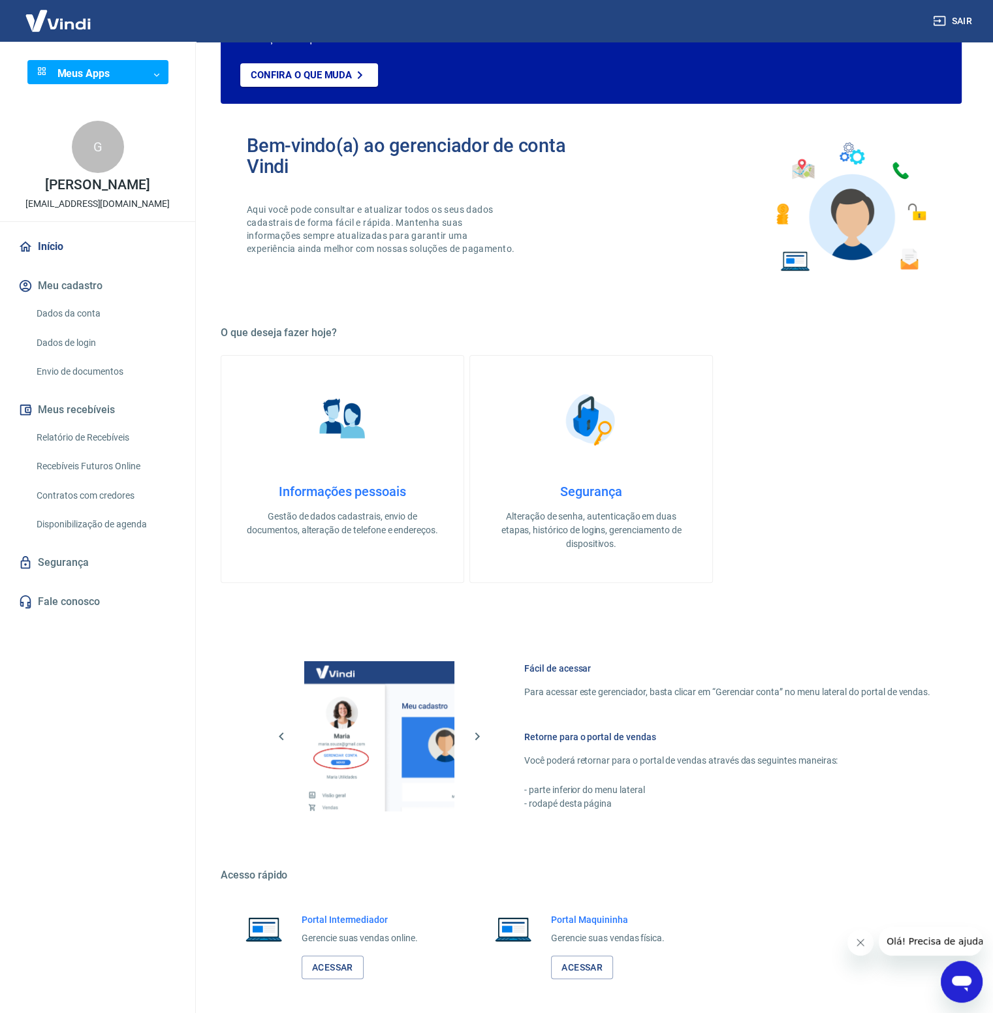
scroll to position [153, 0]
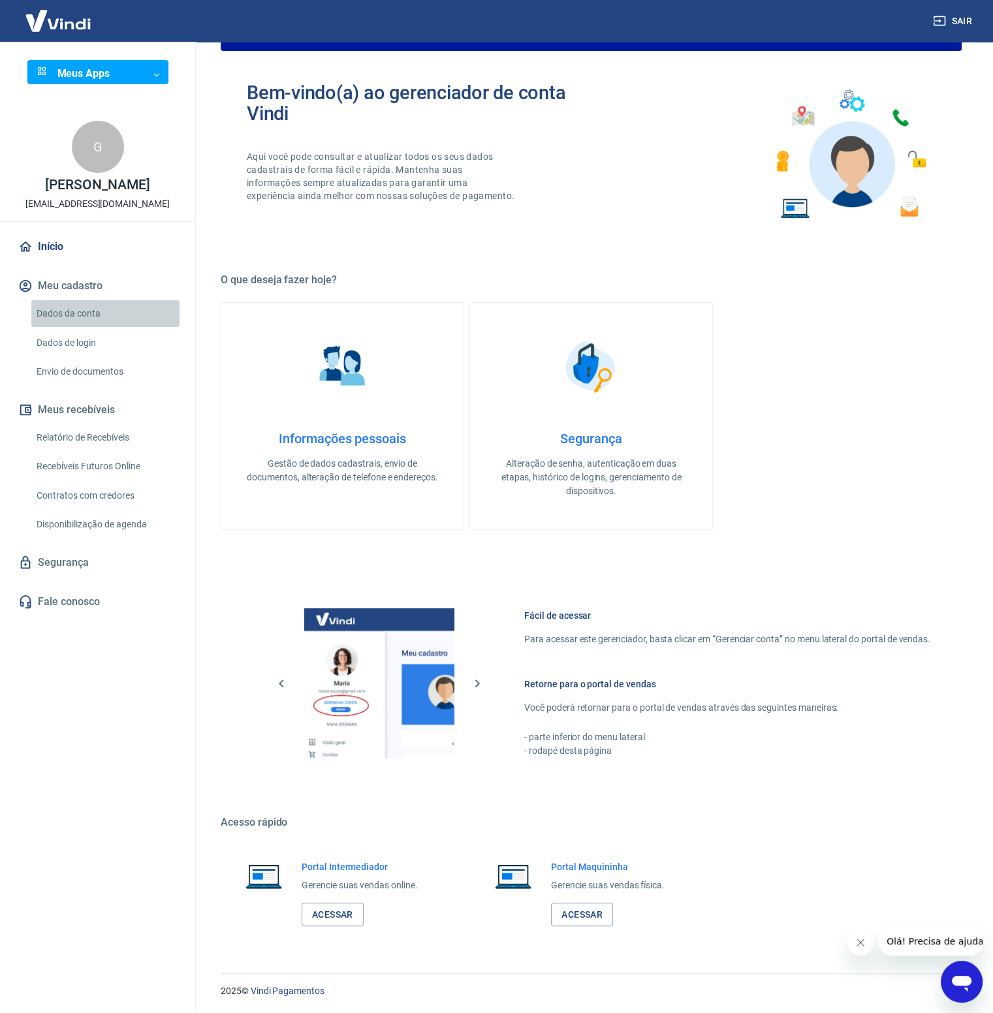
click at [57, 327] on link "Dados da conta" at bounding box center [105, 313] width 148 height 27
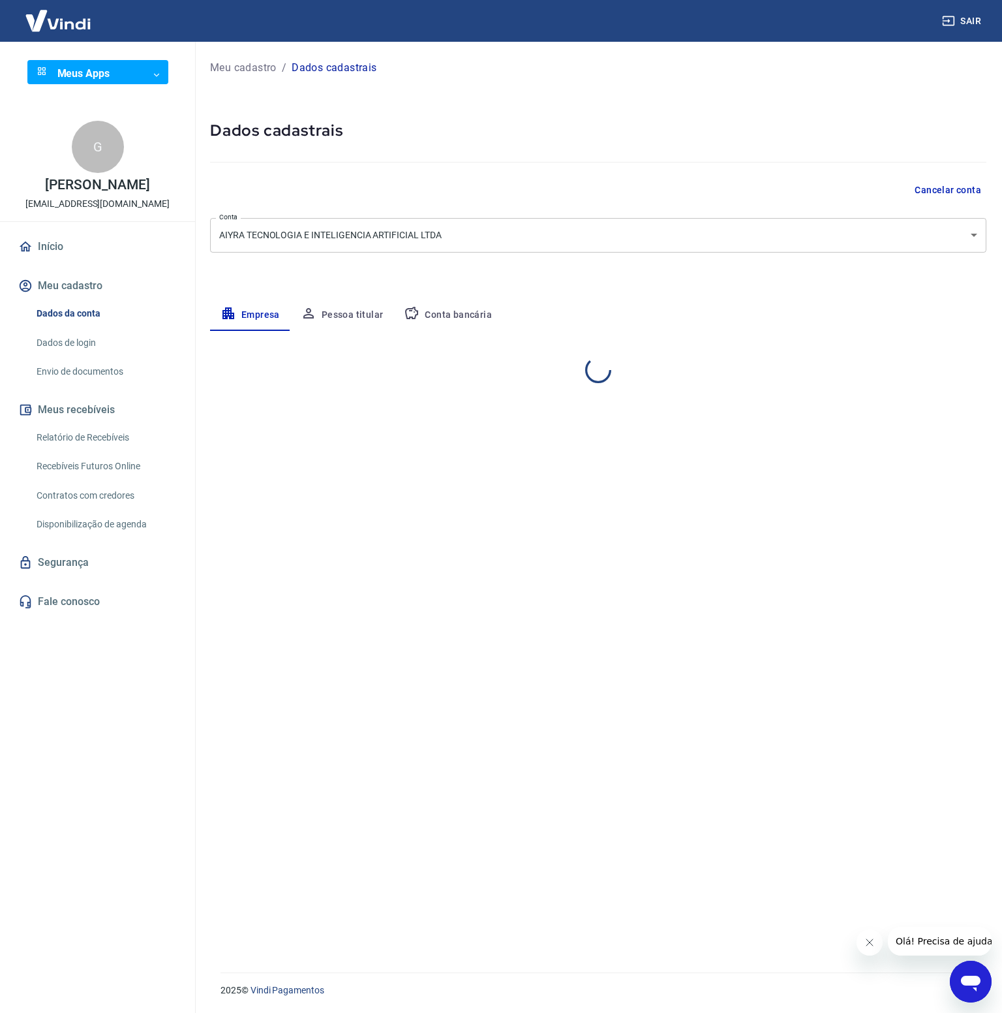
select select "MA"
select select "business"
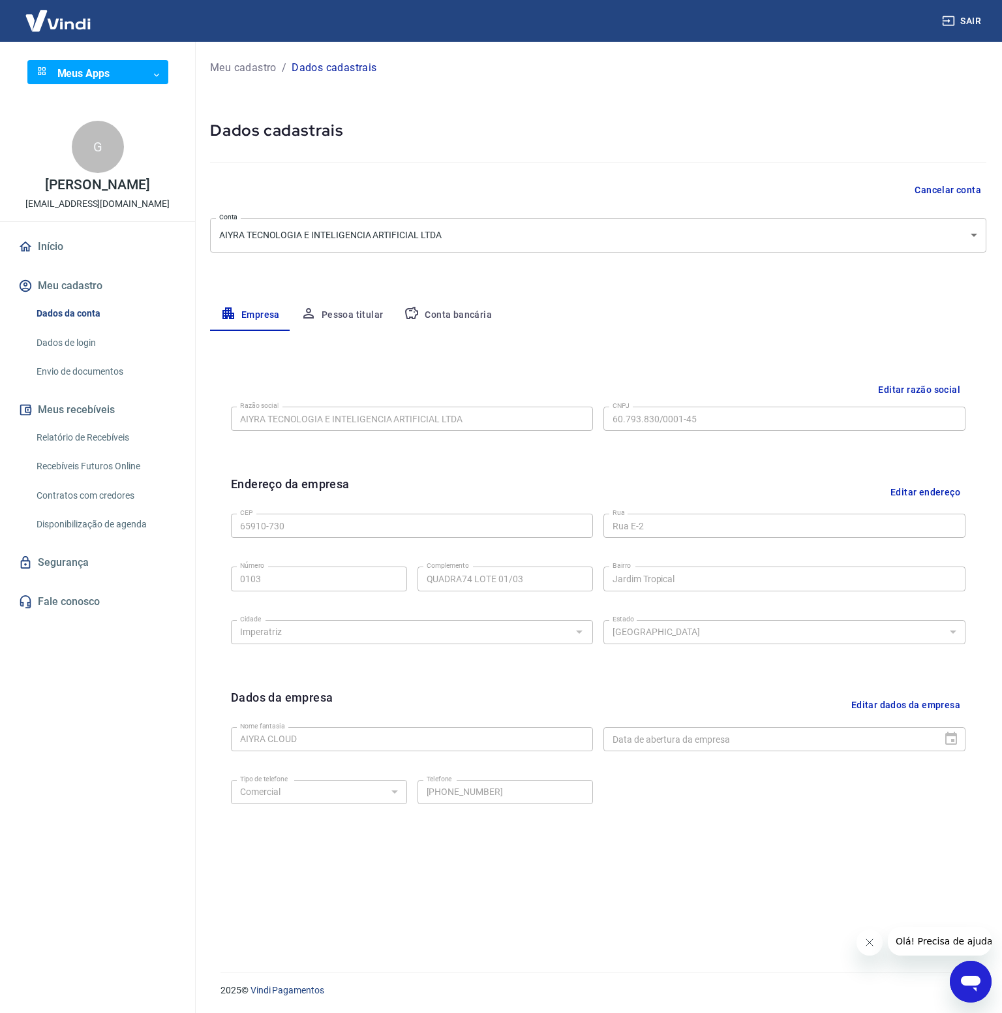
click at [326, 310] on button "Pessoa titular" at bounding box center [342, 315] width 104 height 31
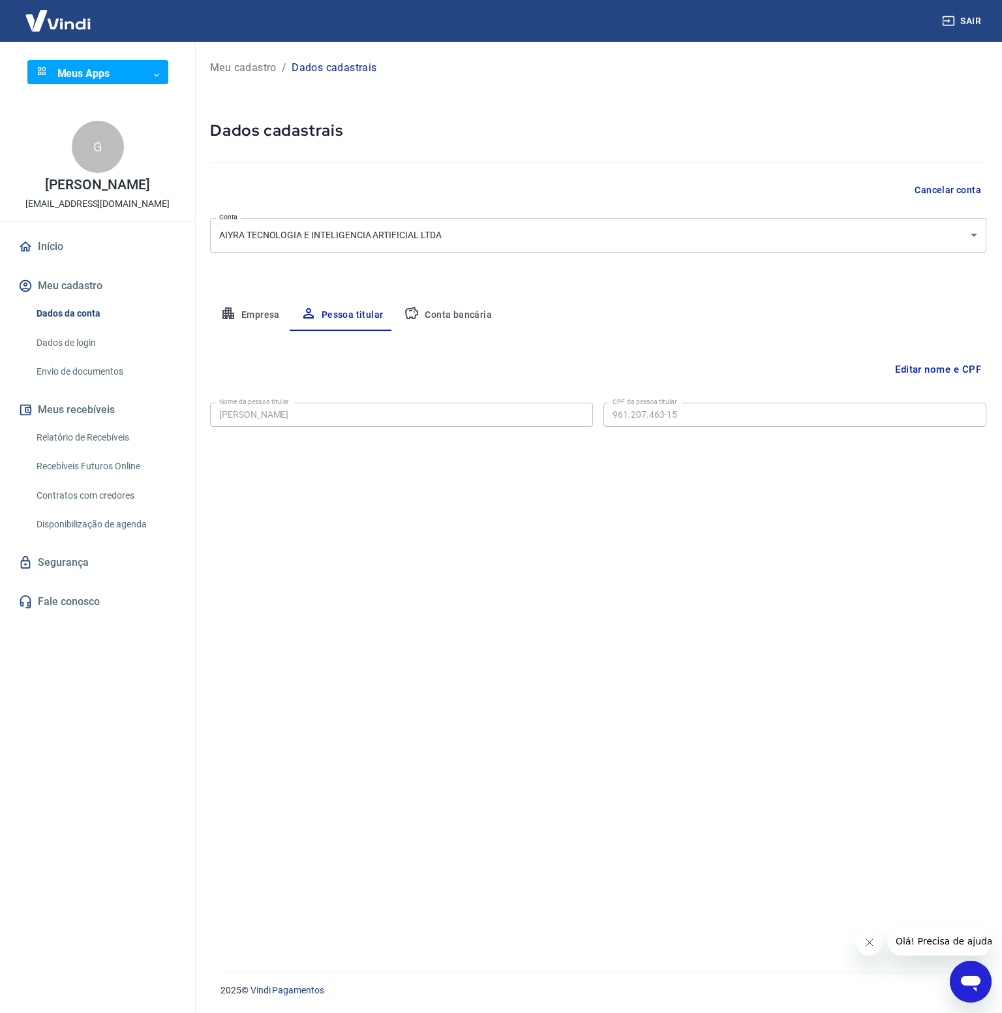
click at [264, 313] on button "Empresa" at bounding box center [250, 315] width 80 height 31
select select "MA"
select select "business"
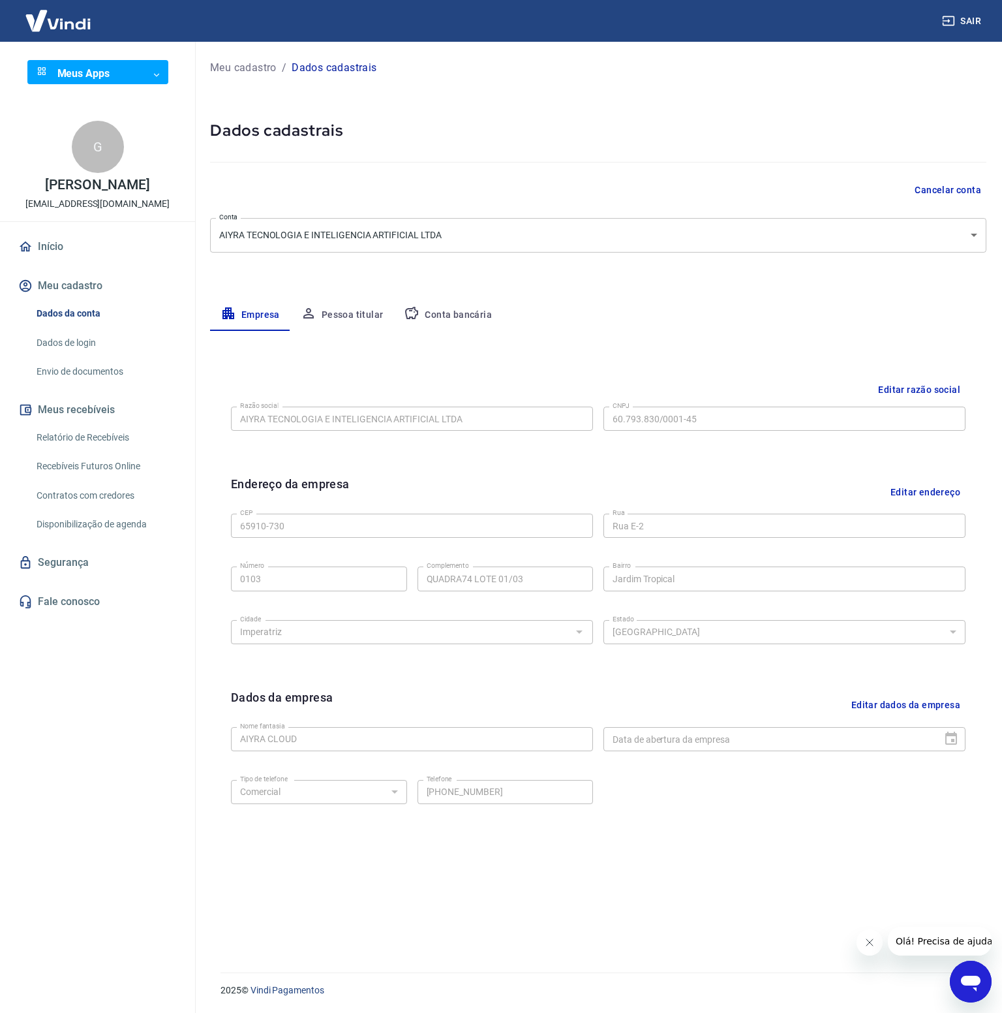
click at [68, 356] on link "Dados de login" at bounding box center [105, 343] width 148 height 27
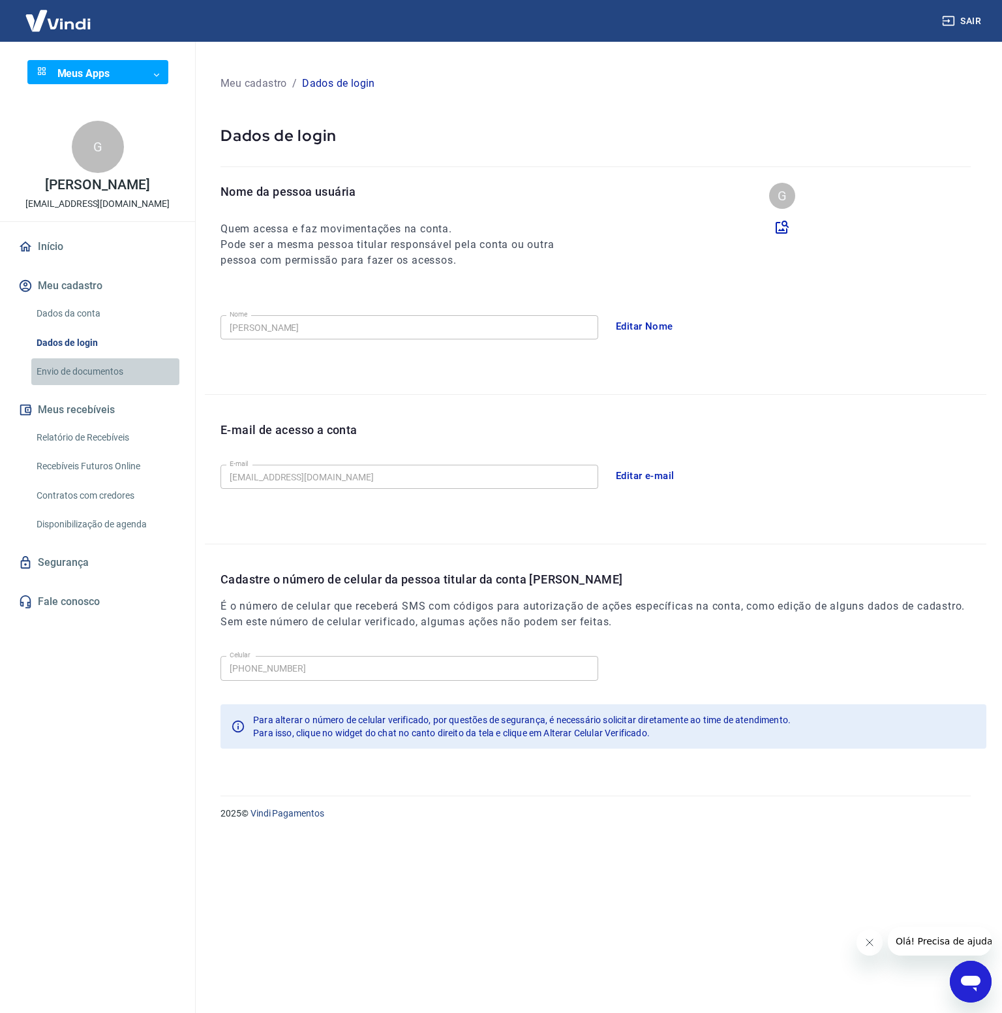
click at [65, 384] on link "Envio de documentos" at bounding box center [105, 371] width 148 height 27
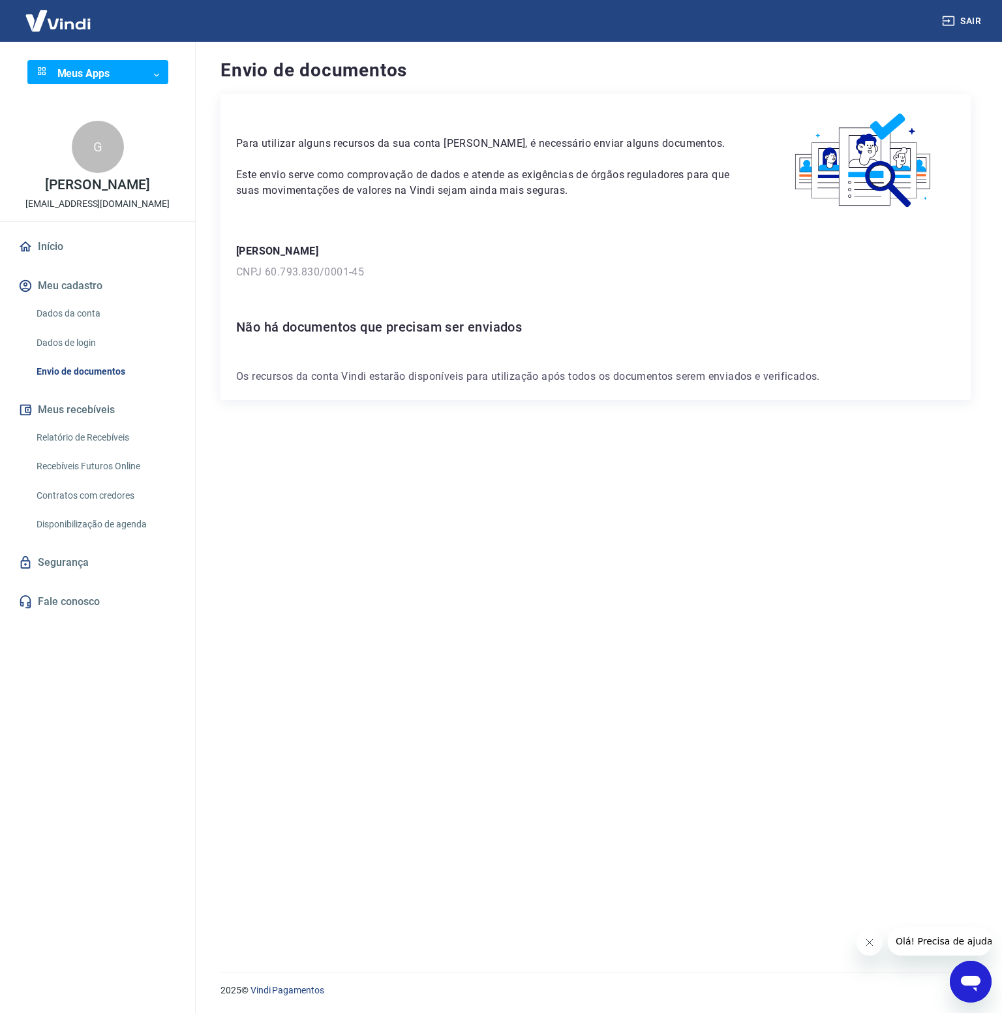
click at [60, 424] on button "Meus recebíveis" at bounding box center [98, 409] width 164 height 29
click at [62, 451] on link "Relatório de Recebíveis" at bounding box center [105, 437] width 148 height 27
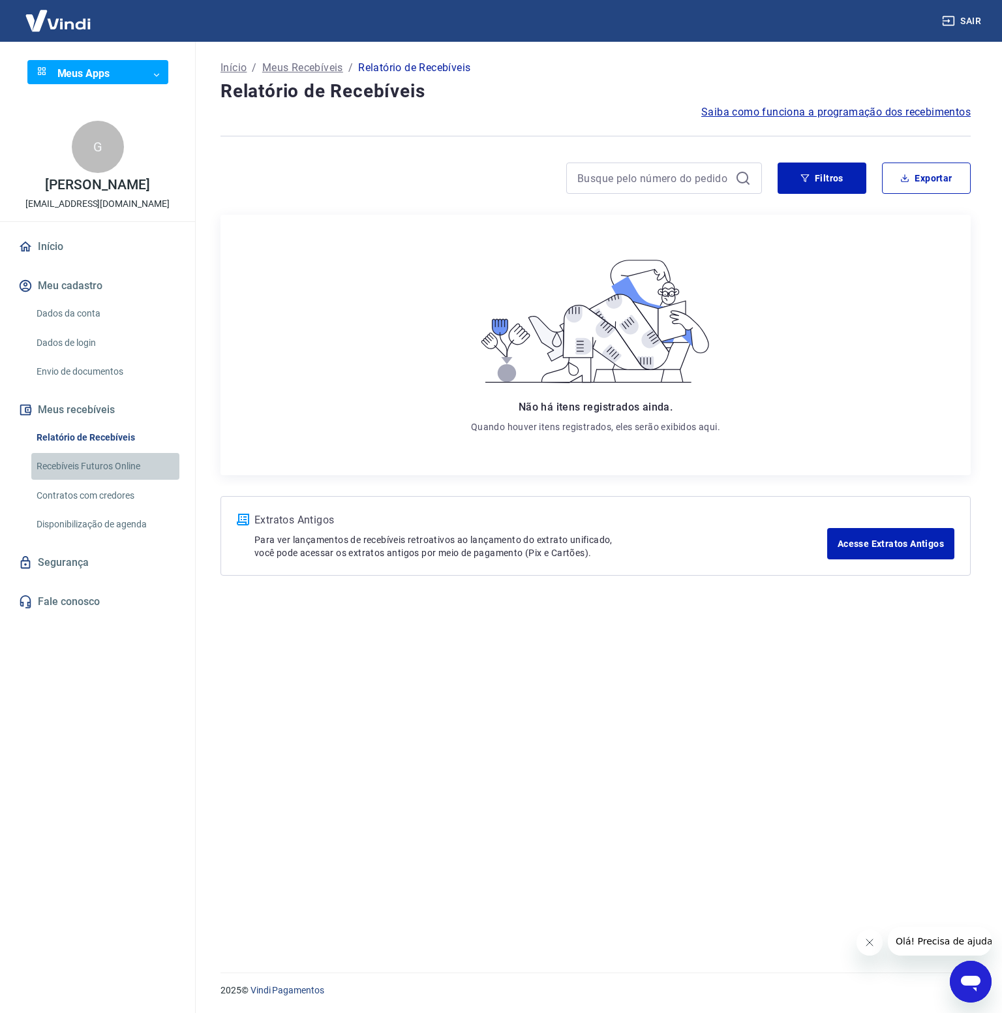
click at [61, 473] on link "Recebíveis Futuros Online" at bounding box center [105, 466] width 148 height 27
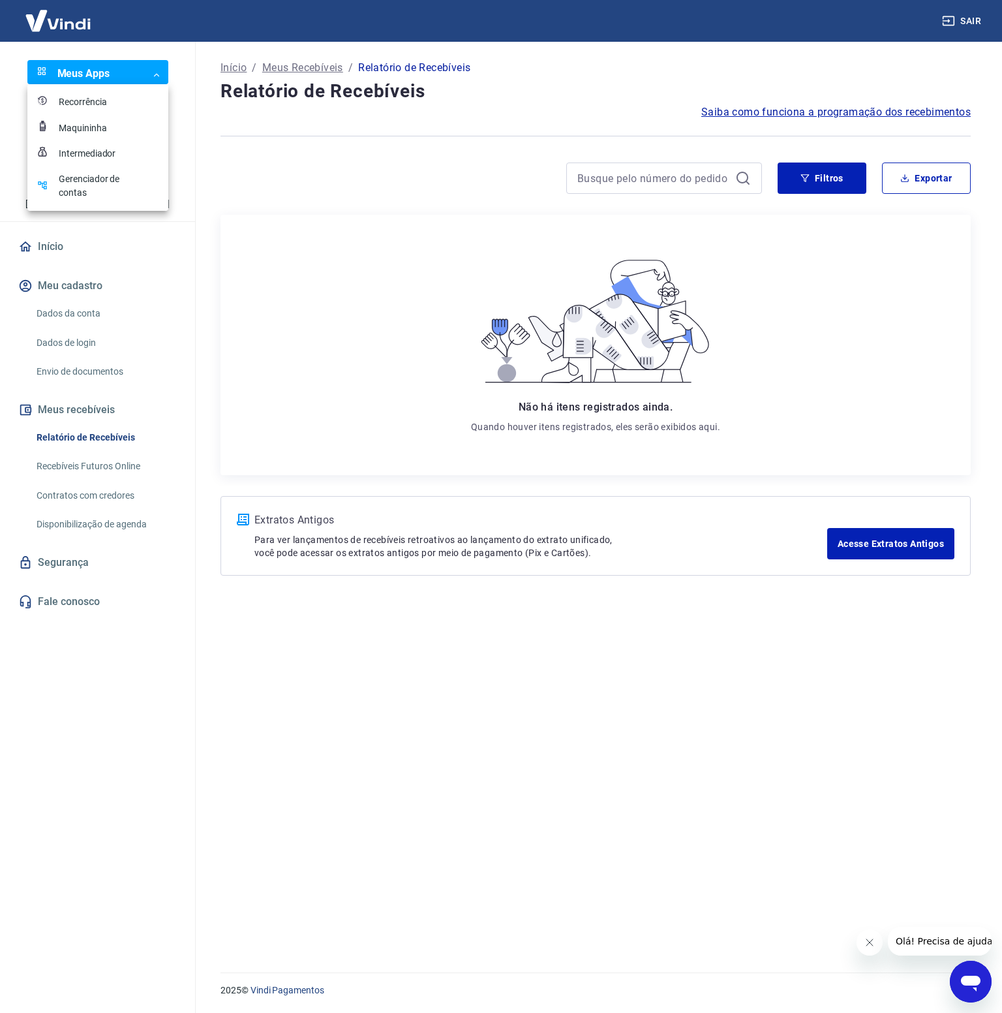
click at [96, 75] on body "Sair Meus Apps ​ ​ G Gabriela Kajiya Gomes Ferreira gabrielakajiya@gmail.com In…" at bounding box center [501, 506] width 1002 height 1013
click at [96, 75] on div at bounding box center [501, 506] width 1002 height 1013
click at [37, 261] on link "Início" at bounding box center [98, 246] width 164 height 29
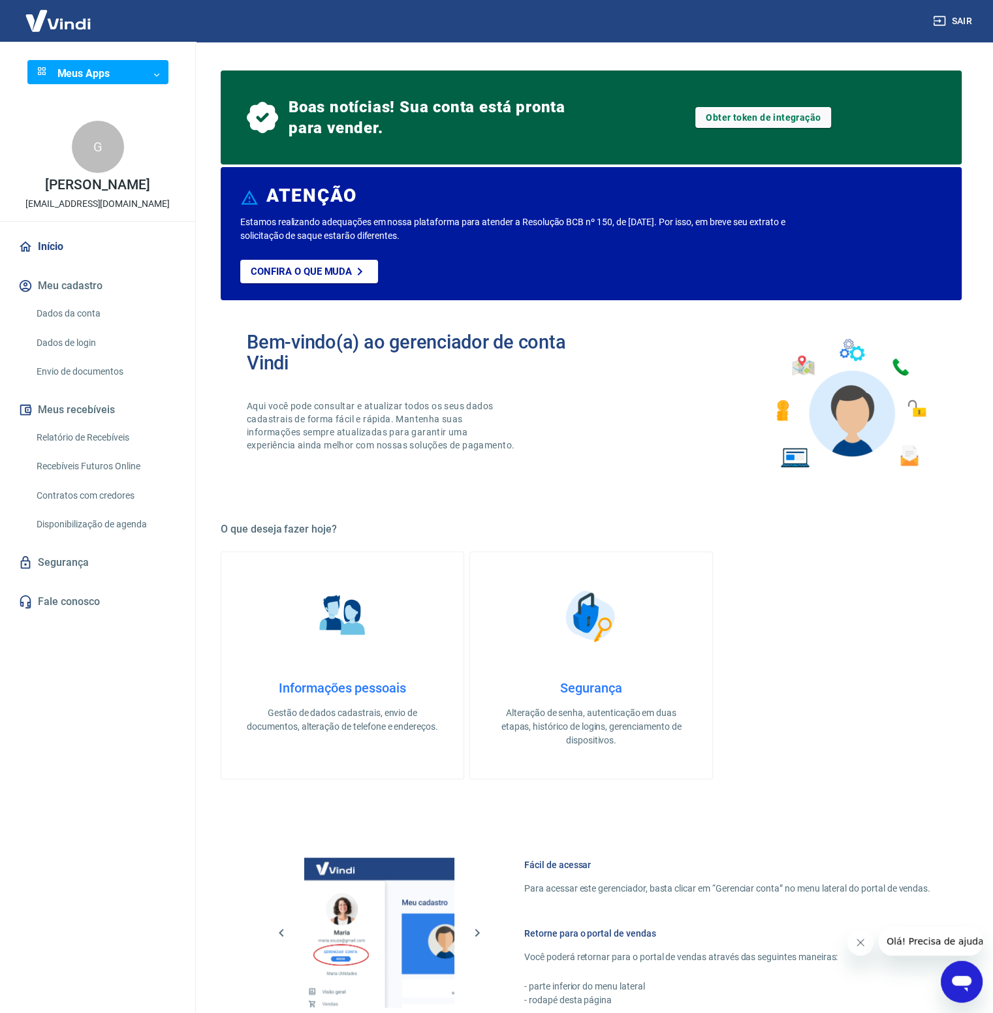
click at [58, 300] on button "Meu cadastro" at bounding box center [98, 285] width 164 height 29
click at [65, 320] on link "Dados da conta" at bounding box center [105, 313] width 148 height 27
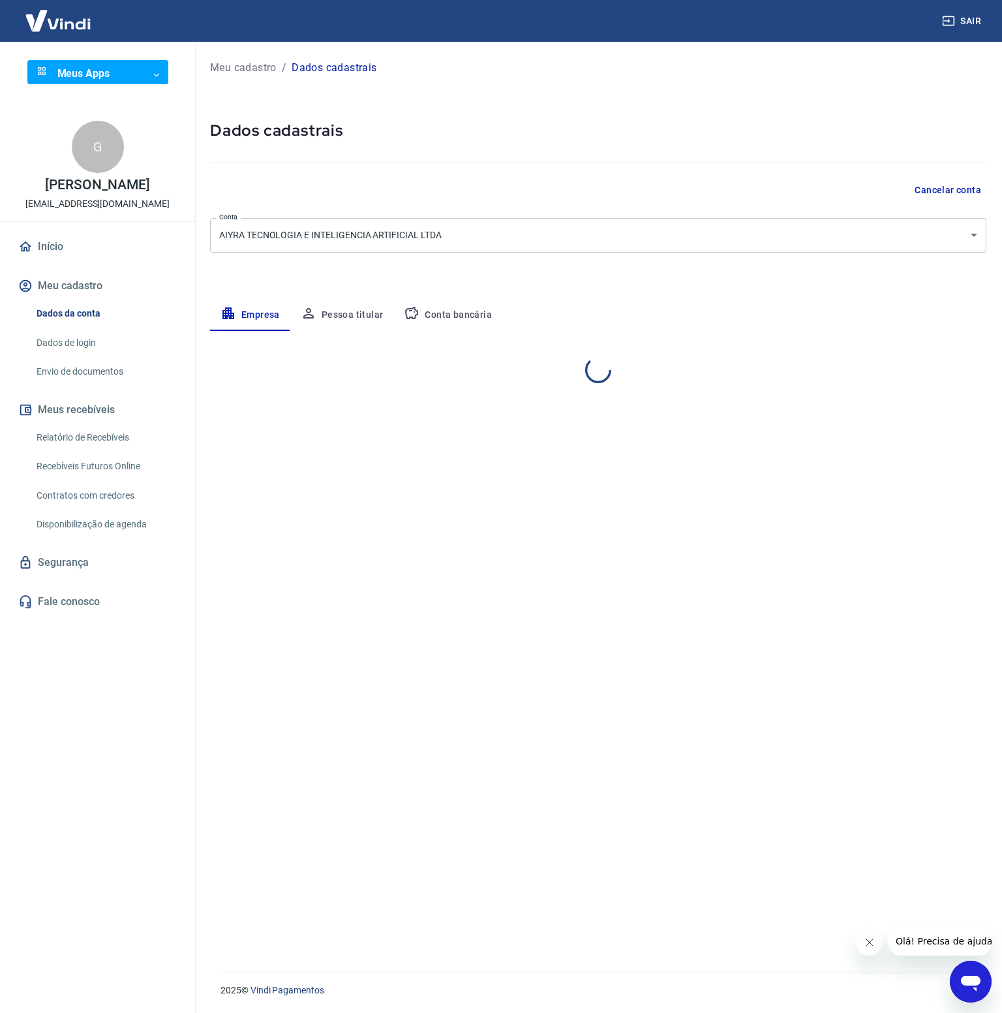
select select "MA"
select select "business"
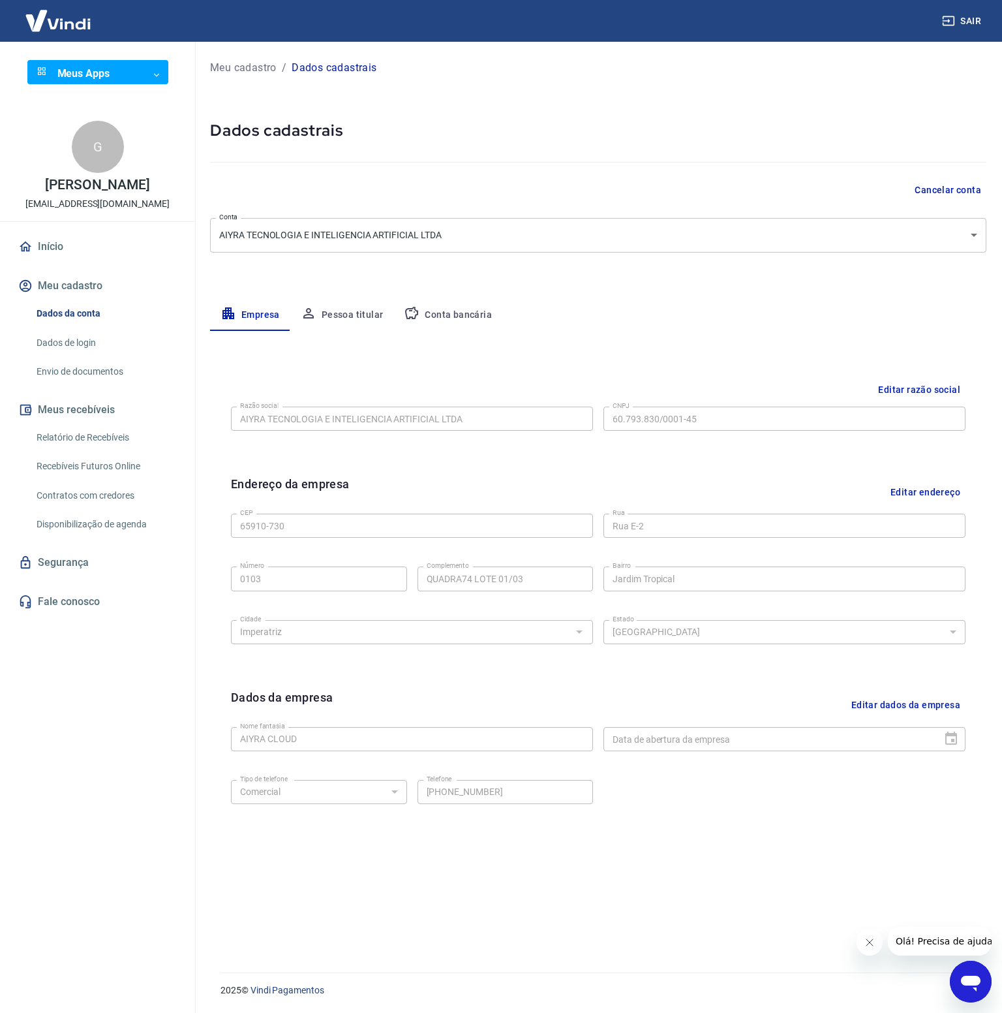
click at [332, 314] on button "Pessoa titular" at bounding box center [342, 315] width 104 height 31
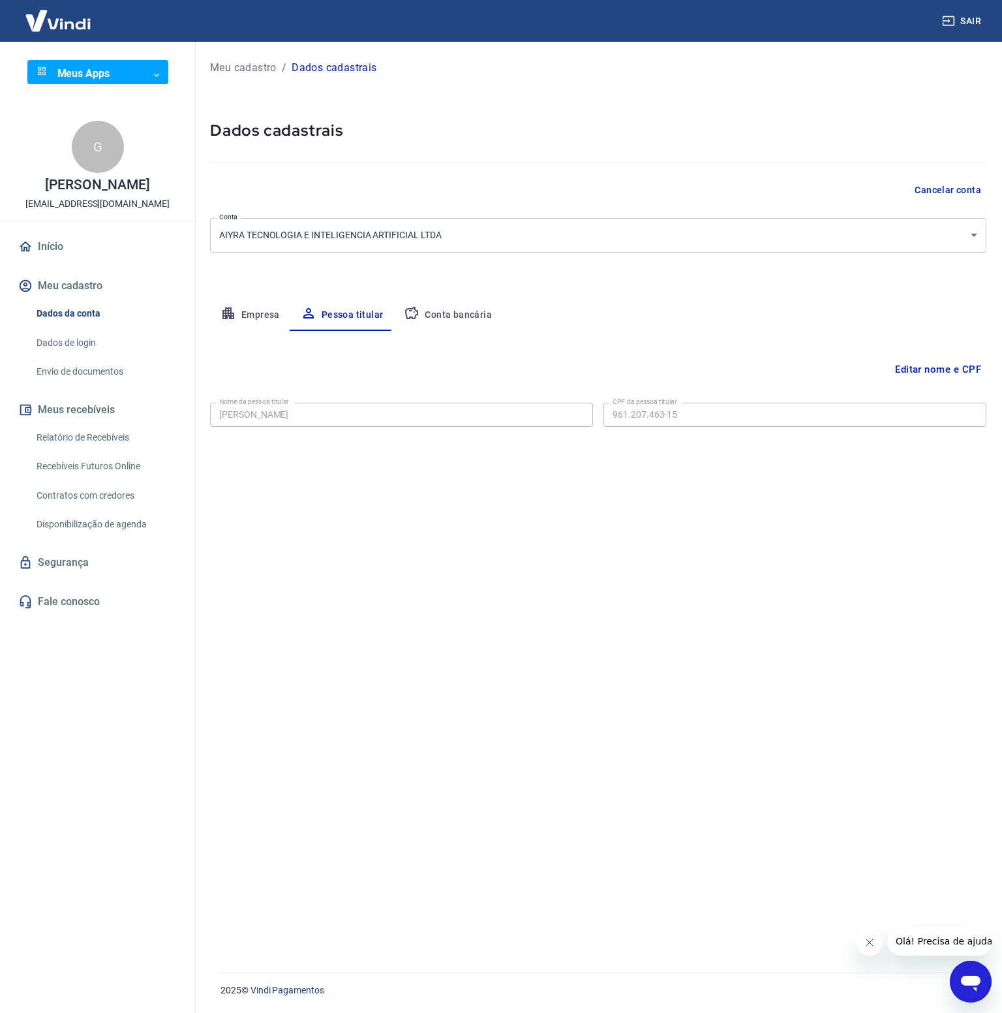
click at [228, 310] on icon "button" at bounding box center [229, 313] width 12 height 12
select select "MA"
select select "business"
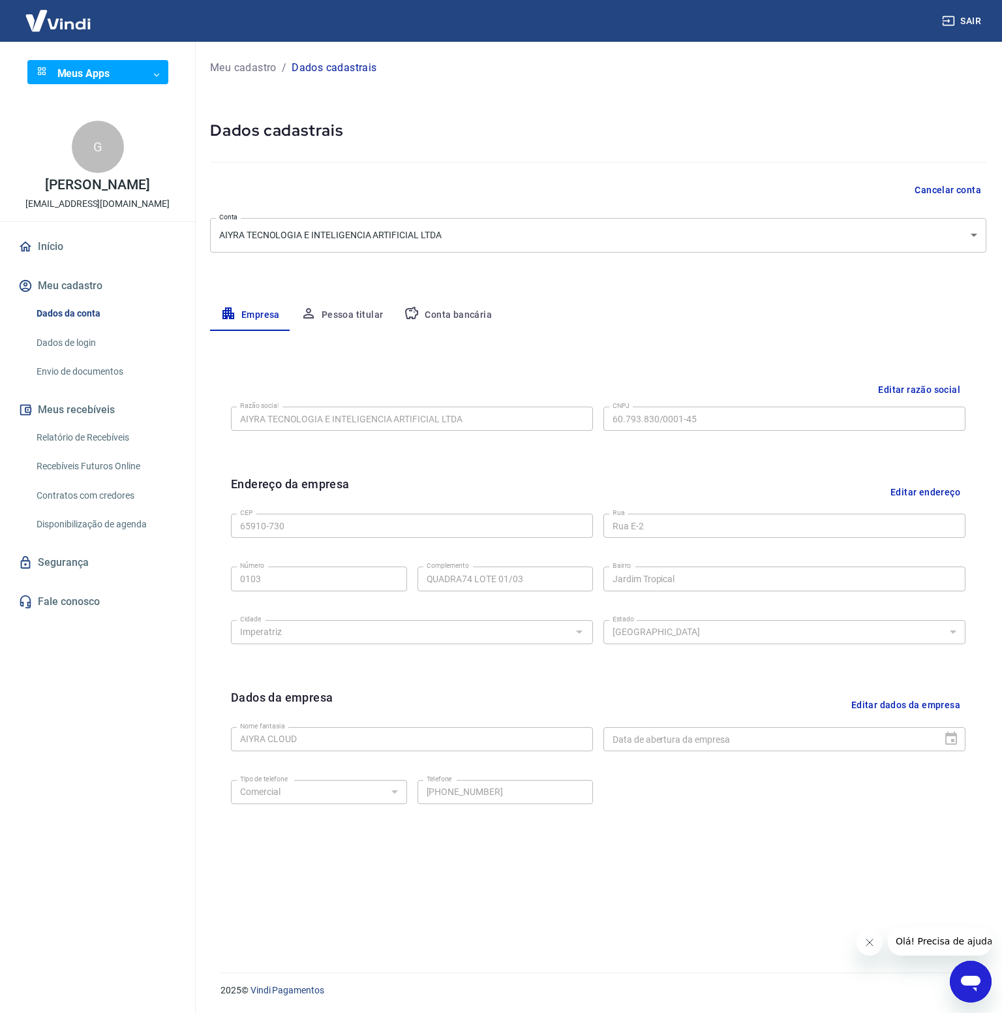
click at [300, 303] on button "Pessoa titular" at bounding box center [342, 315] width 104 height 31
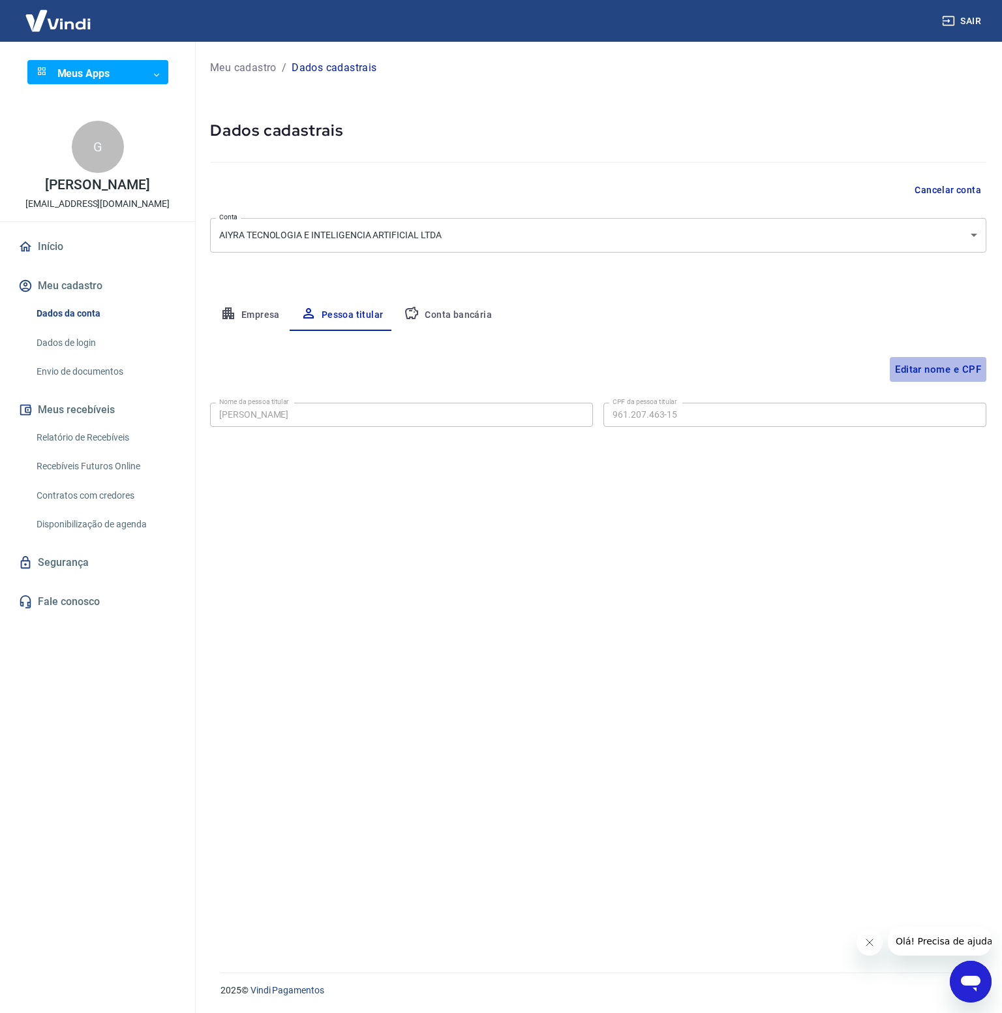
click at [947, 365] on button "Editar nome e CPF" at bounding box center [938, 369] width 97 height 25
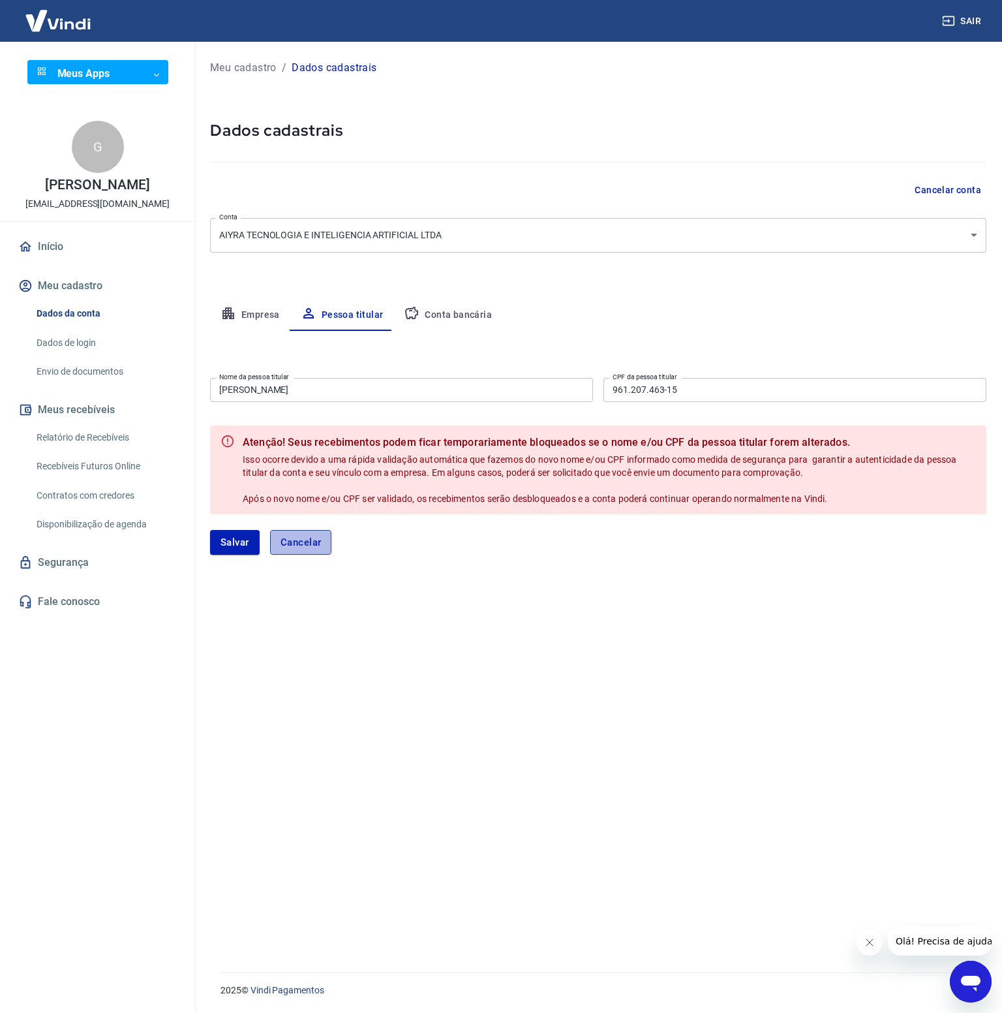
click at [303, 543] on button "Cancelar" at bounding box center [301, 542] width 62 height 25
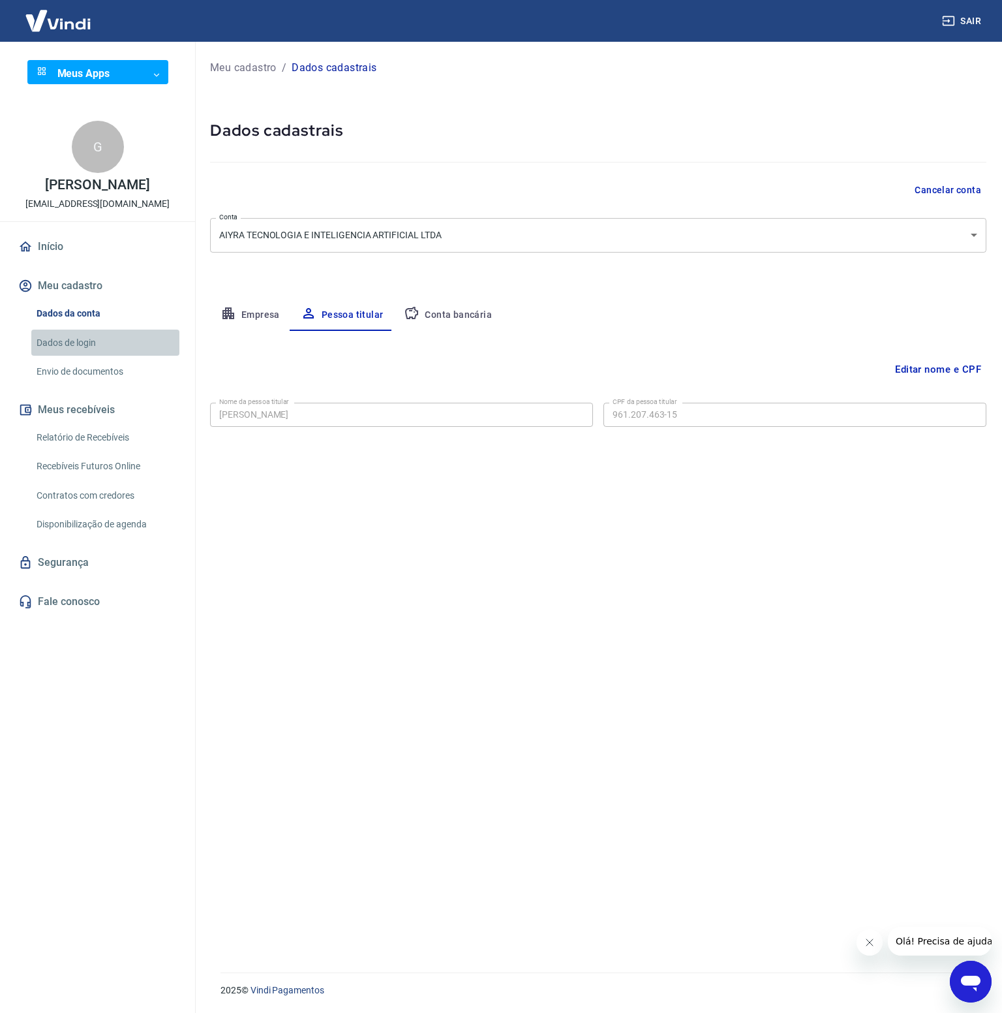
click at [57, 354] on link "Dados de login" at bounding box center [105, 343] width 148 height 27
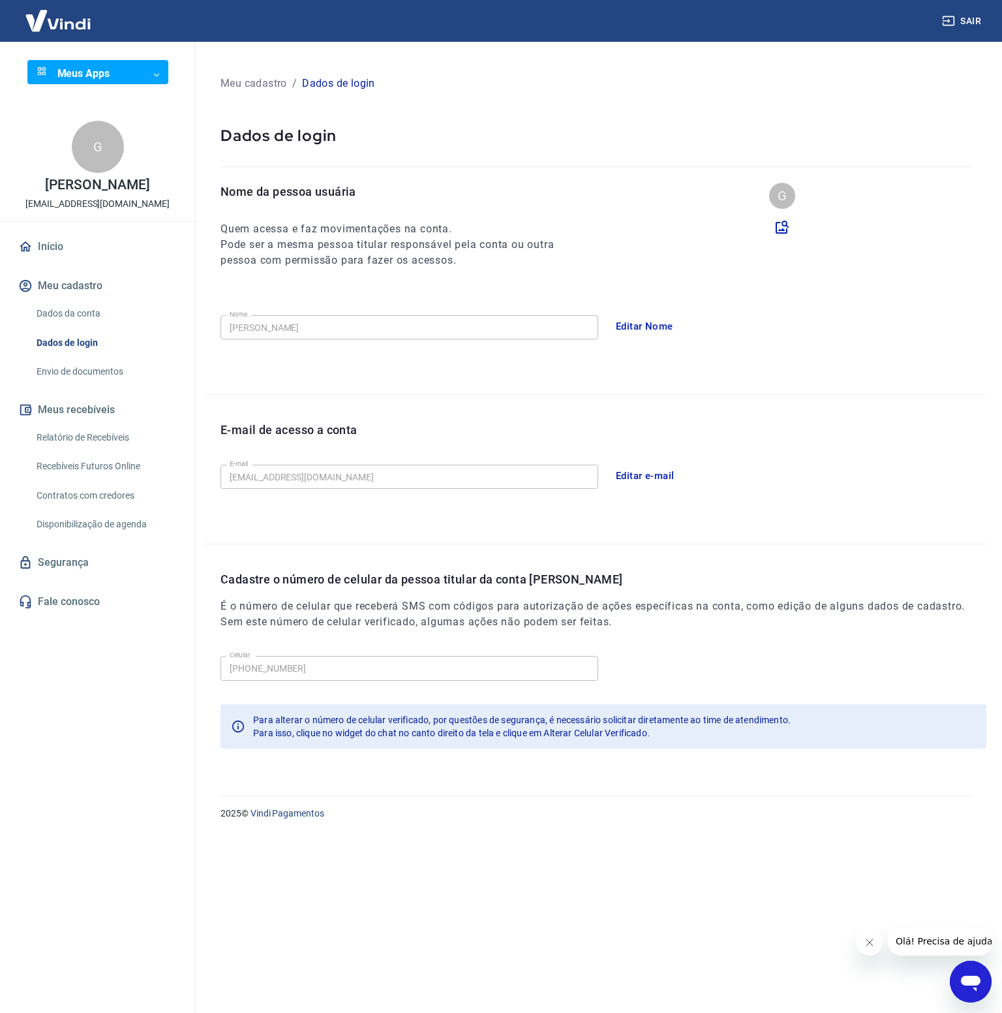
click at [57, 261] on link "Início" at bounding box center [98, 246] width 164 height 29
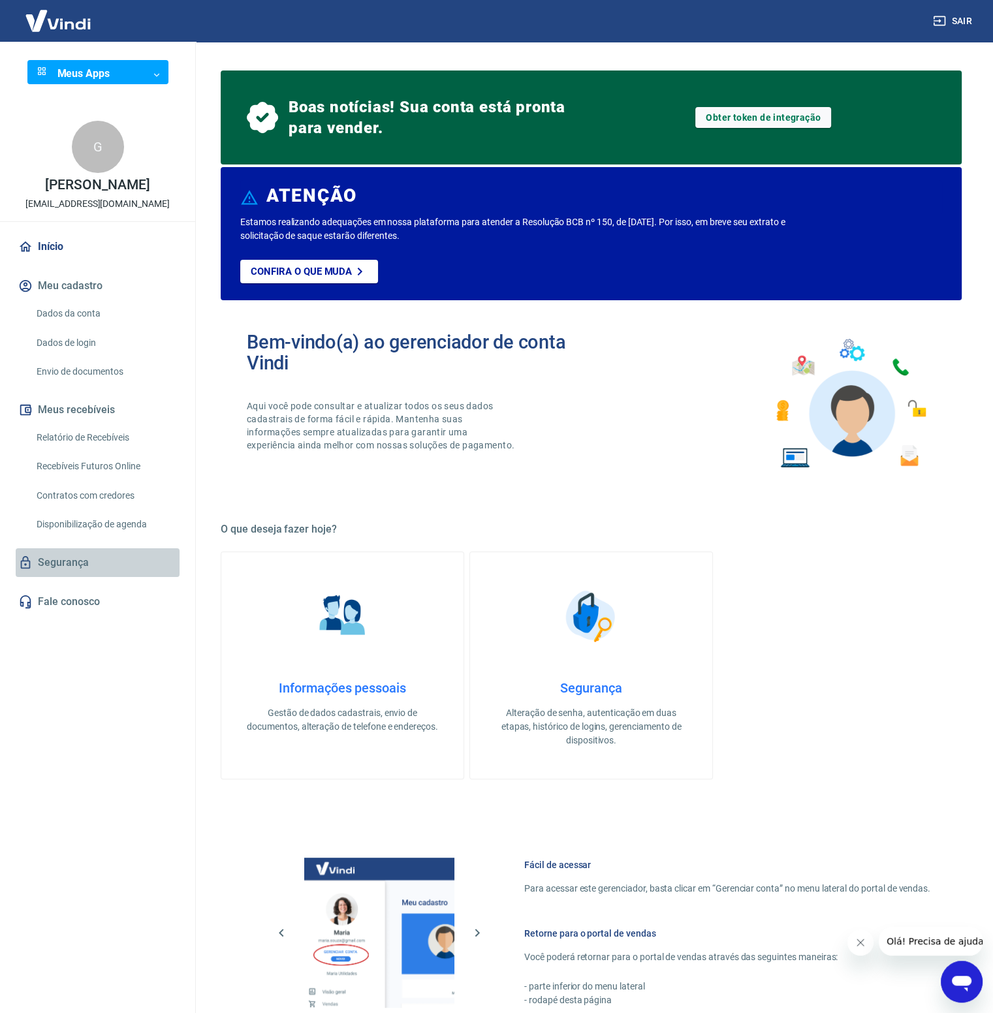
click at [74, 577] on link "Segurança" at bounding box center [98, 562] width 164 height 29
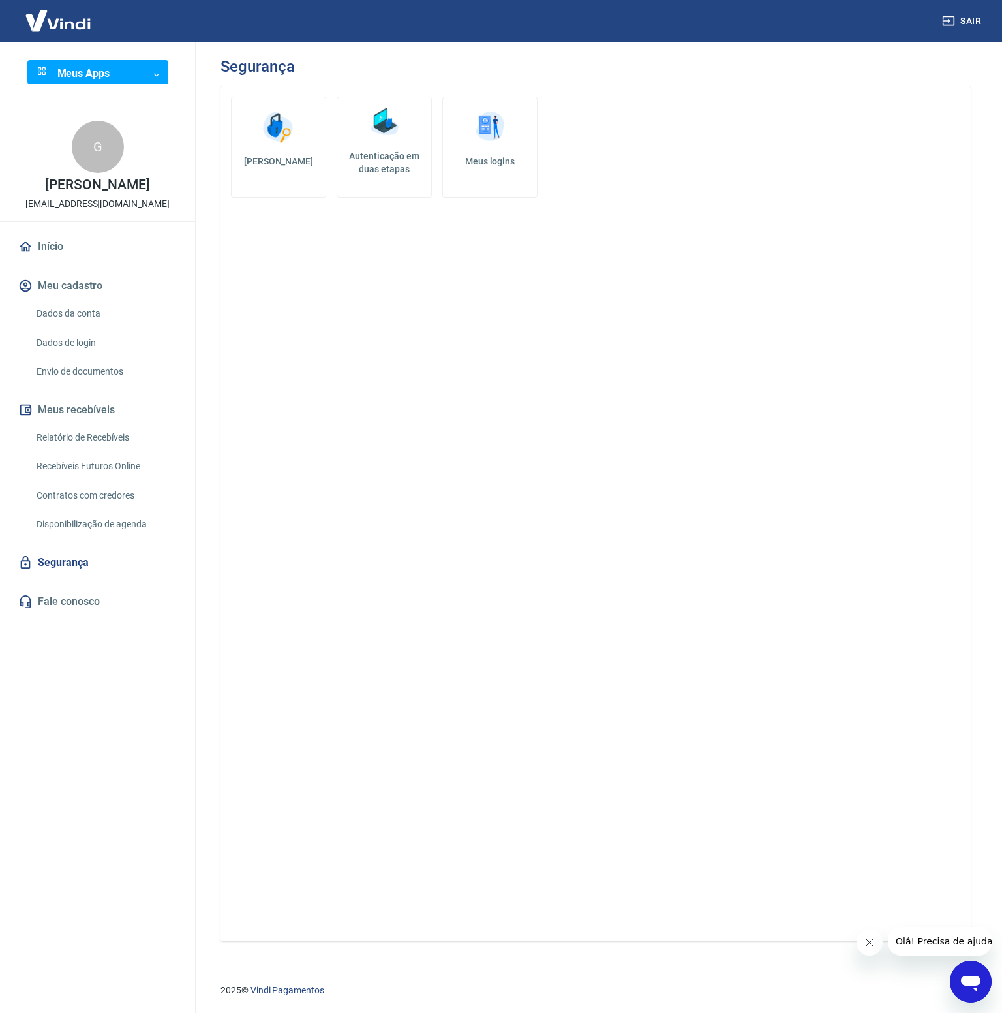
click at [462, 162] on h5 "Meus logins" at bounding box center [490, 161] width 73 height 13
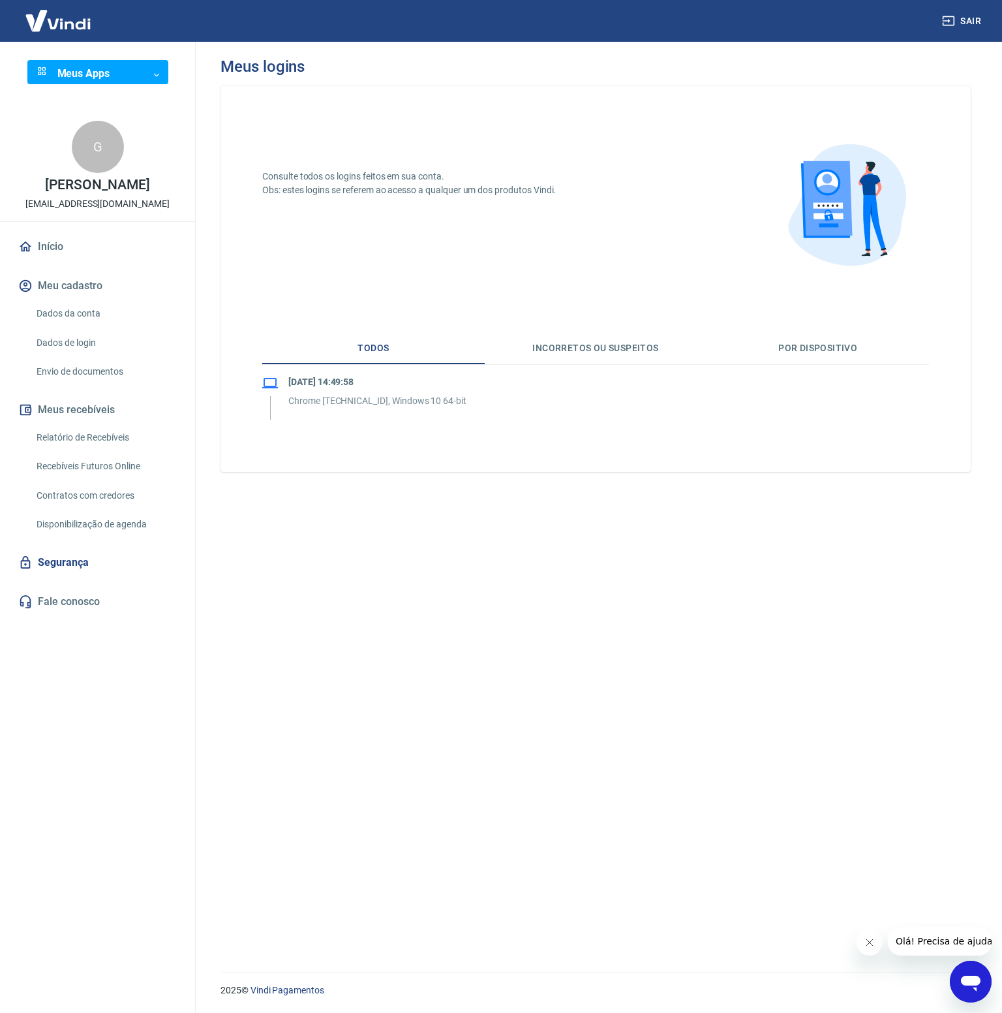
click at [65, 577] on link "Segurança" at bounding box center [98, 562] width 164 height 29
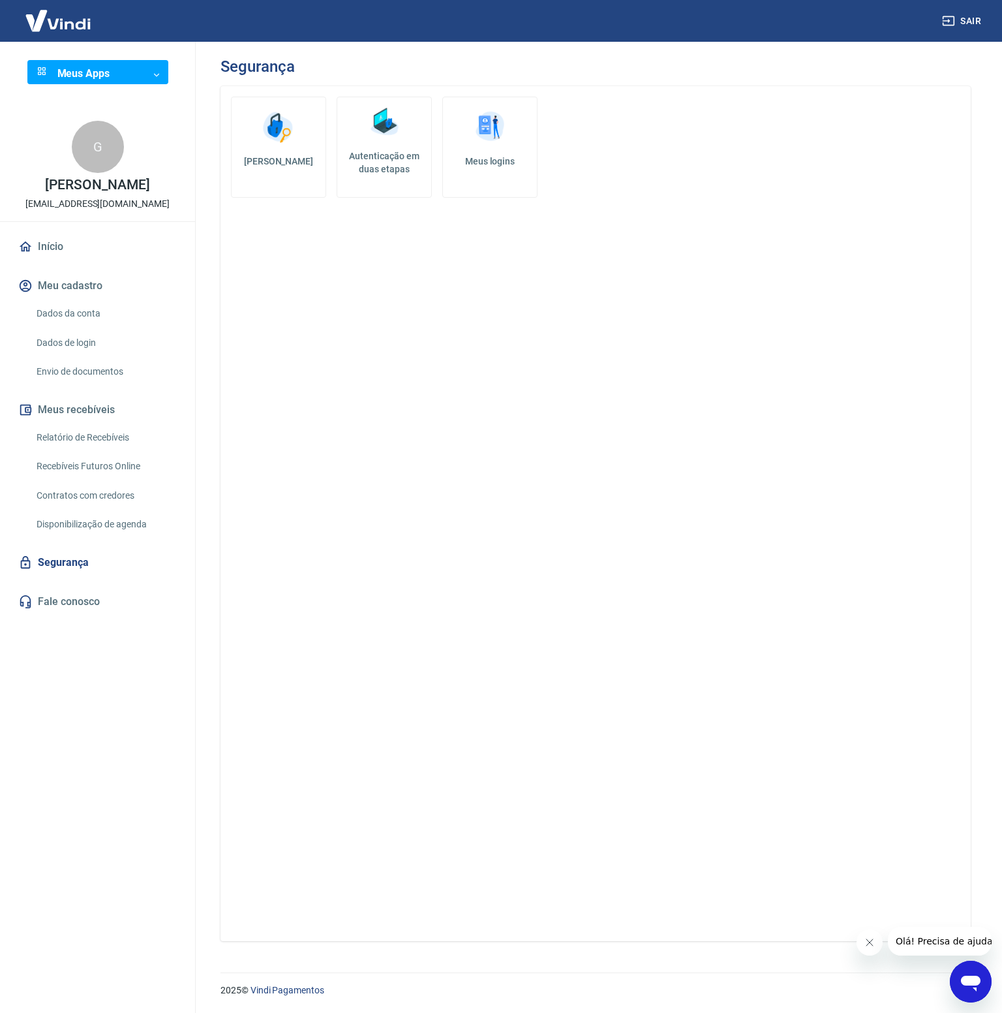
click at [84, 538] on link "Disponibilização de agenda" at bounding box center [105, 524] width 148 height 27
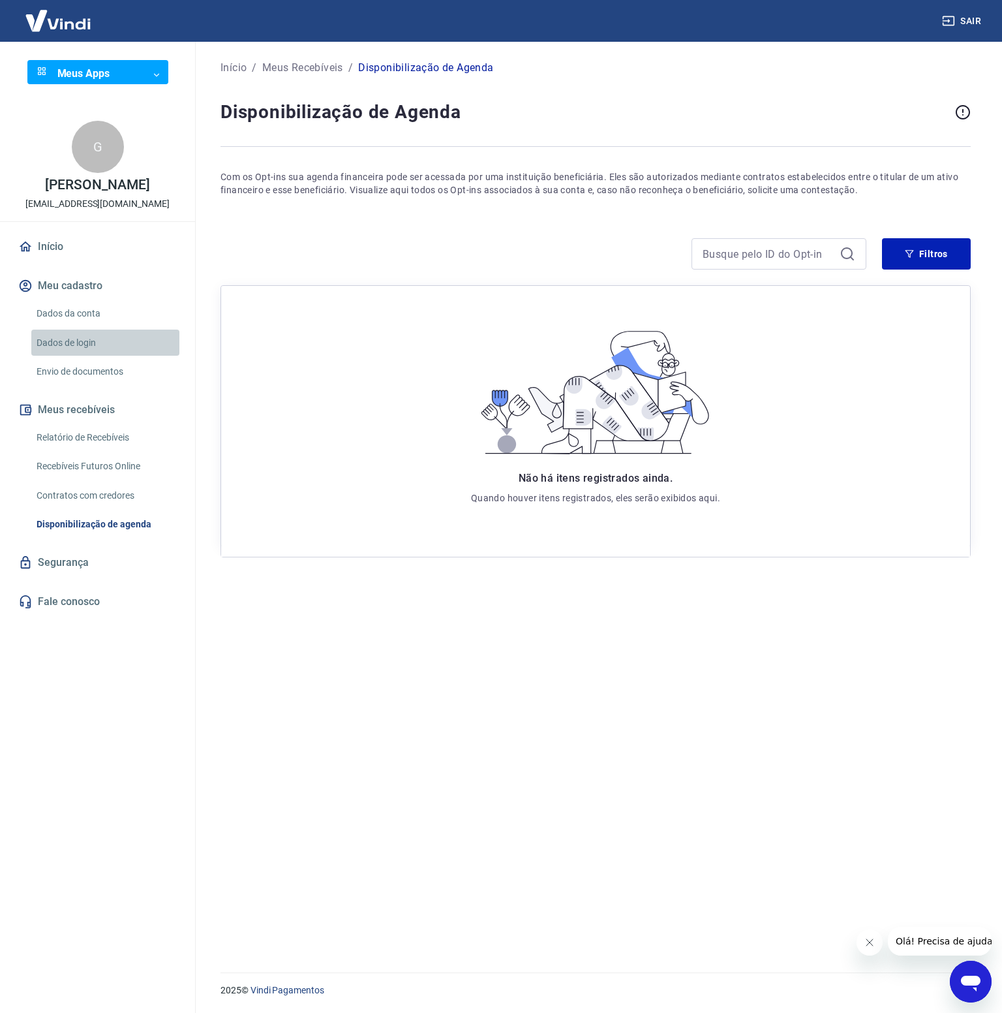
click at [94, 344] on link "Dados de login" at bounding box center [105, 343] width 148 height 27
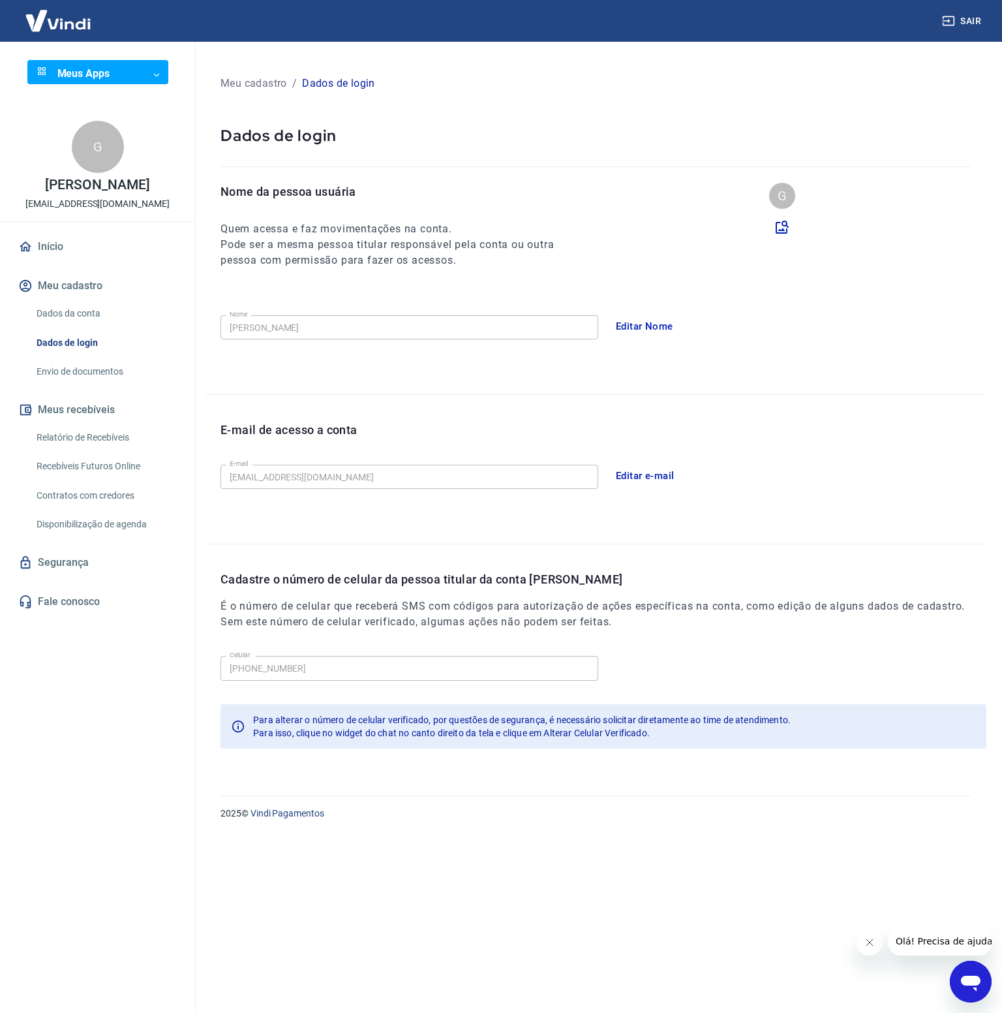
click at [136, 79] on body "Sair Meus Apps ​ ​ G Gabriela Kajiya Gomes Ferreira gabrielakajiya@gmail.com In…" at bounding box center [501, 506] width 1002 height 1013
click at [106, 106] on div "Recorrência" at bounding box center [91, 102] width 65 height 14
click at [106, 85] on div "Meus Apps ​ ​" at bounding box center [97, 76] width 195 height 69
click at [142, 52] on div "Meus Apps ​ ​" at bounding box center [97, 76] width 195 height 69
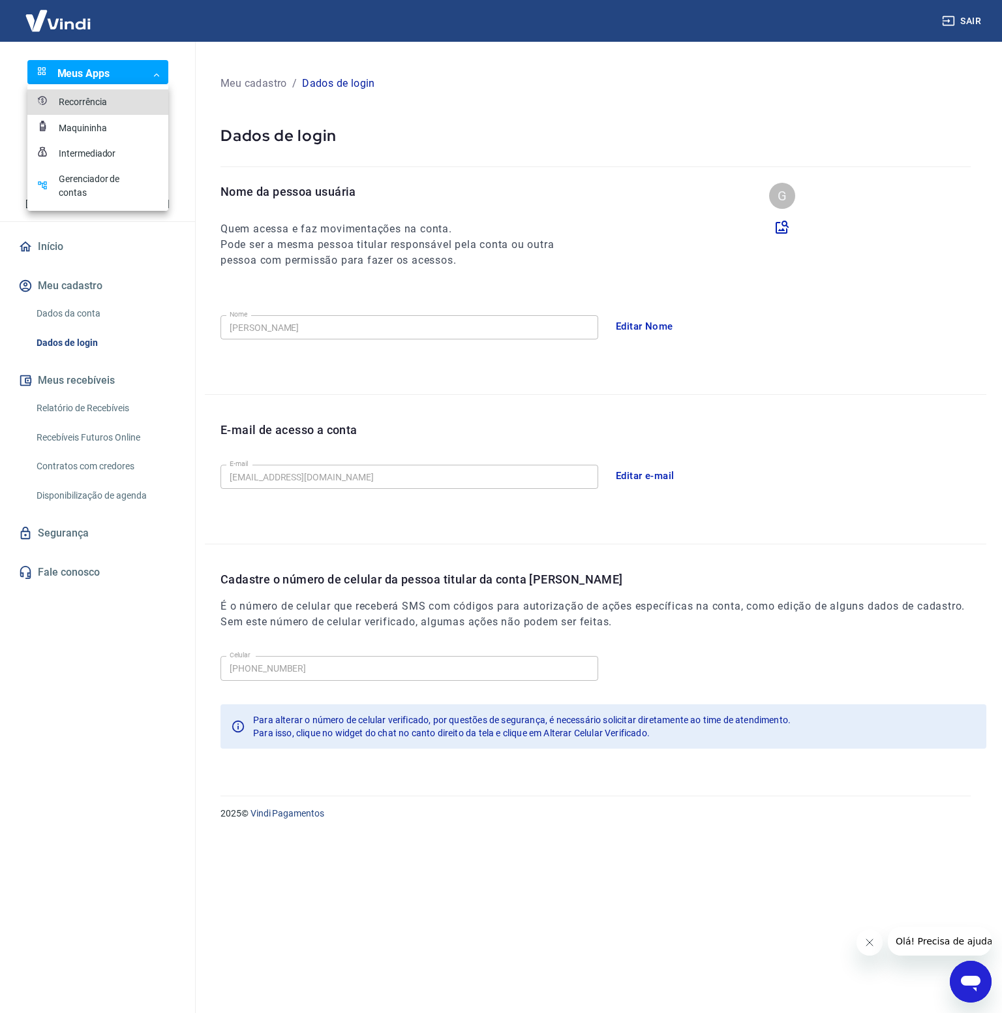
click at [138, 69] on body "Sair Meus Apps ​ ​ G Gabriela Kajiya Gomes Ferreira gabrielakajiya@gmail.com In…" at bounding box center [501, 506] width 1002 height 1013
click at [93, 187] on div "Gerenciador de contas" at bounding box center [91, 185] width 65 height 27
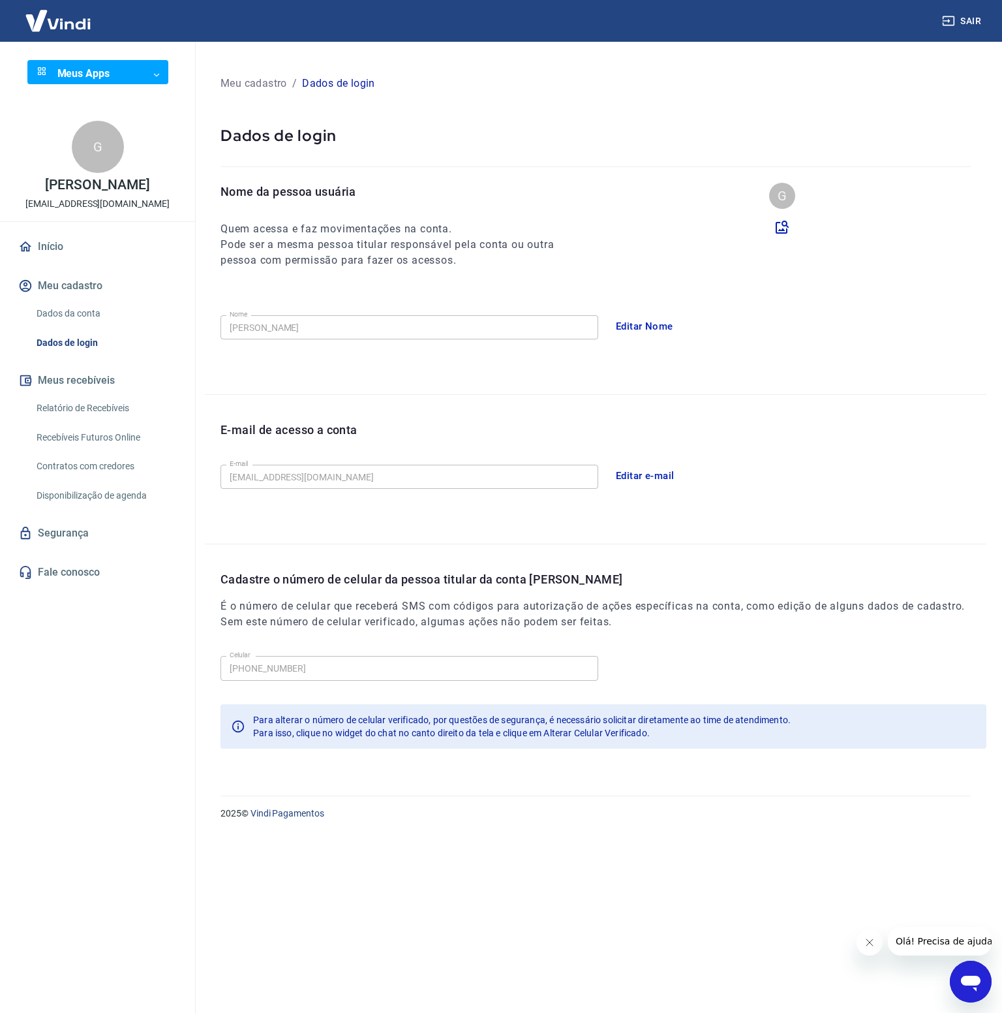
click at [159, 77] on body "Sair Meus Apps ​ ​ G [PERSON_NAME] [PERSON_NAME][EMAIL_ADDRESS][DOMAIN_NAME] In…" at bounding box center [501, 506] width 1002 height 1013
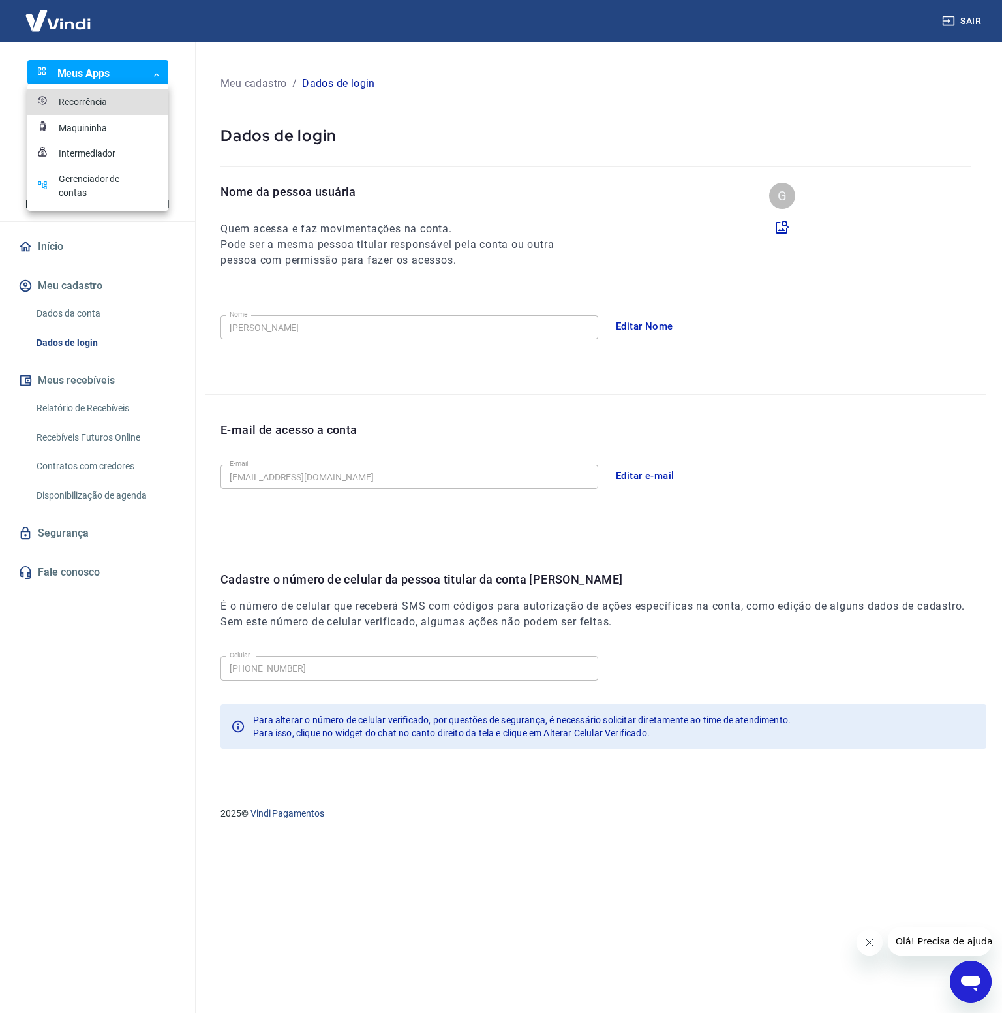
click at [84, 181] on div "Gerenciador de contas" at bounding box center [91, 185] width 65 height 27
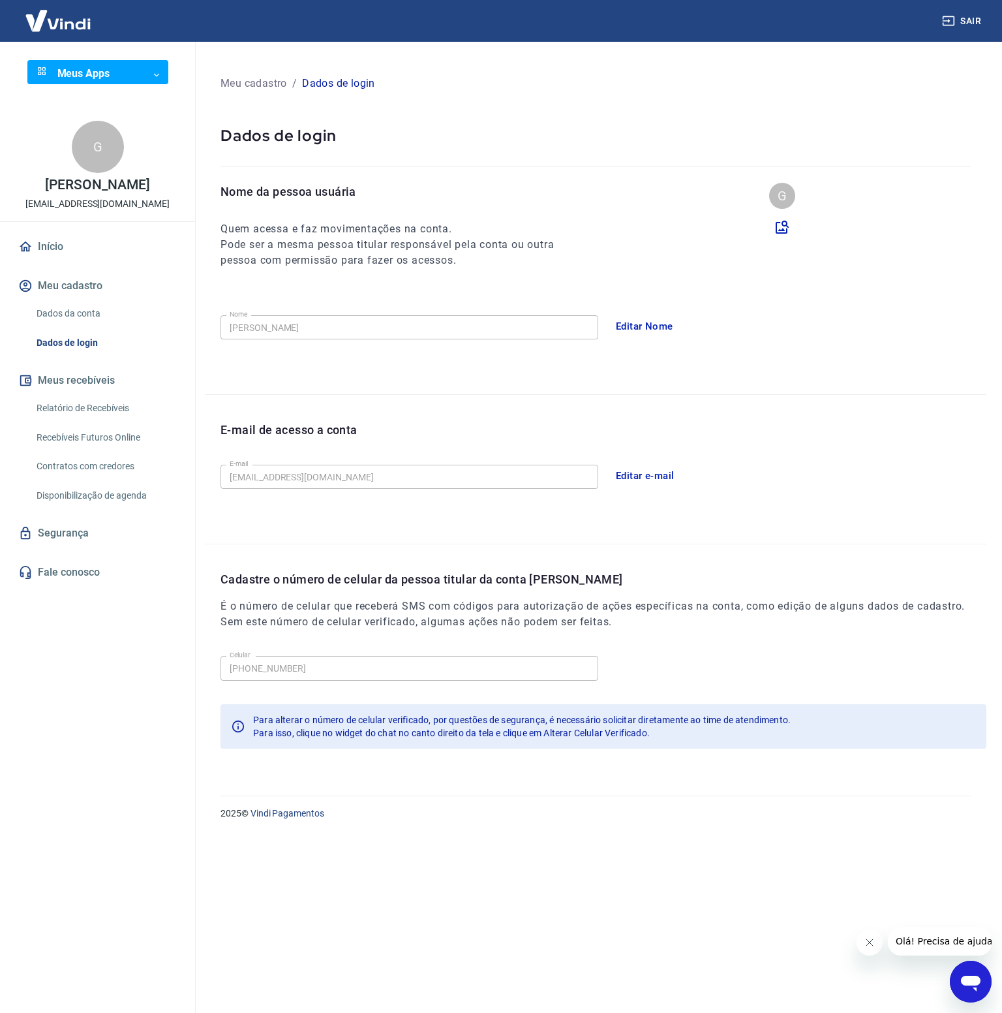
click at [43, 259] on link "Início" at bounding box center [98, 246] width 164 height 29
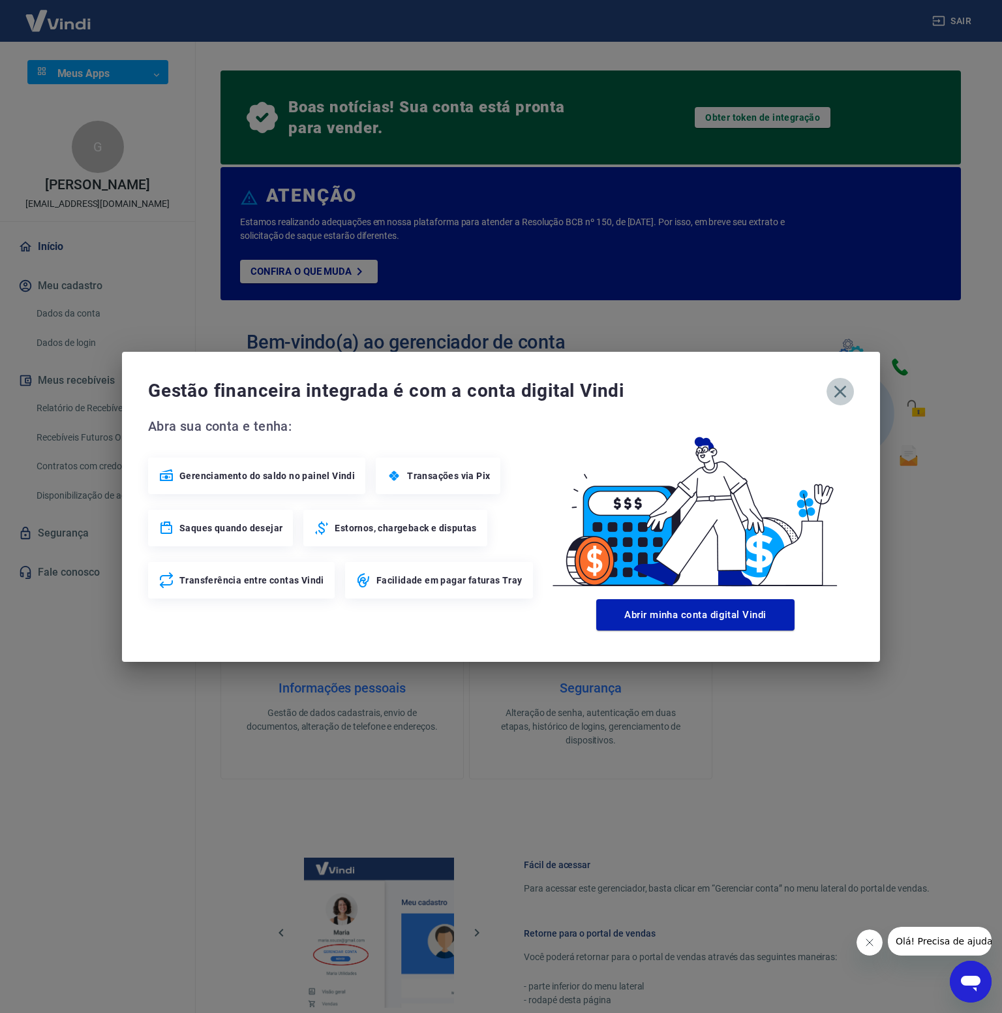
click at [843, 395] on icon "button" at bounding box center [840, 391] width 21 height 21
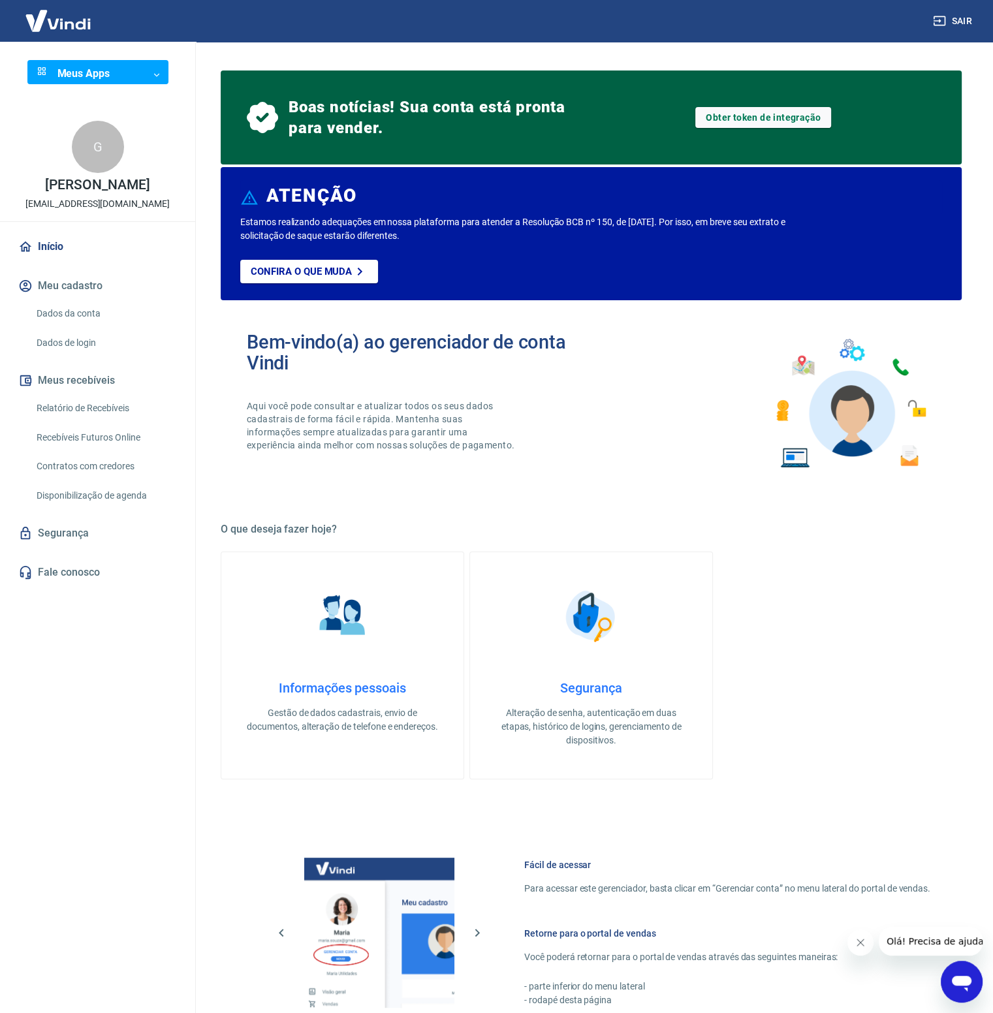
click at [963, 995] on div "Abrir janela de mensagens" at bounding box center [961, 981] width 39 height 39
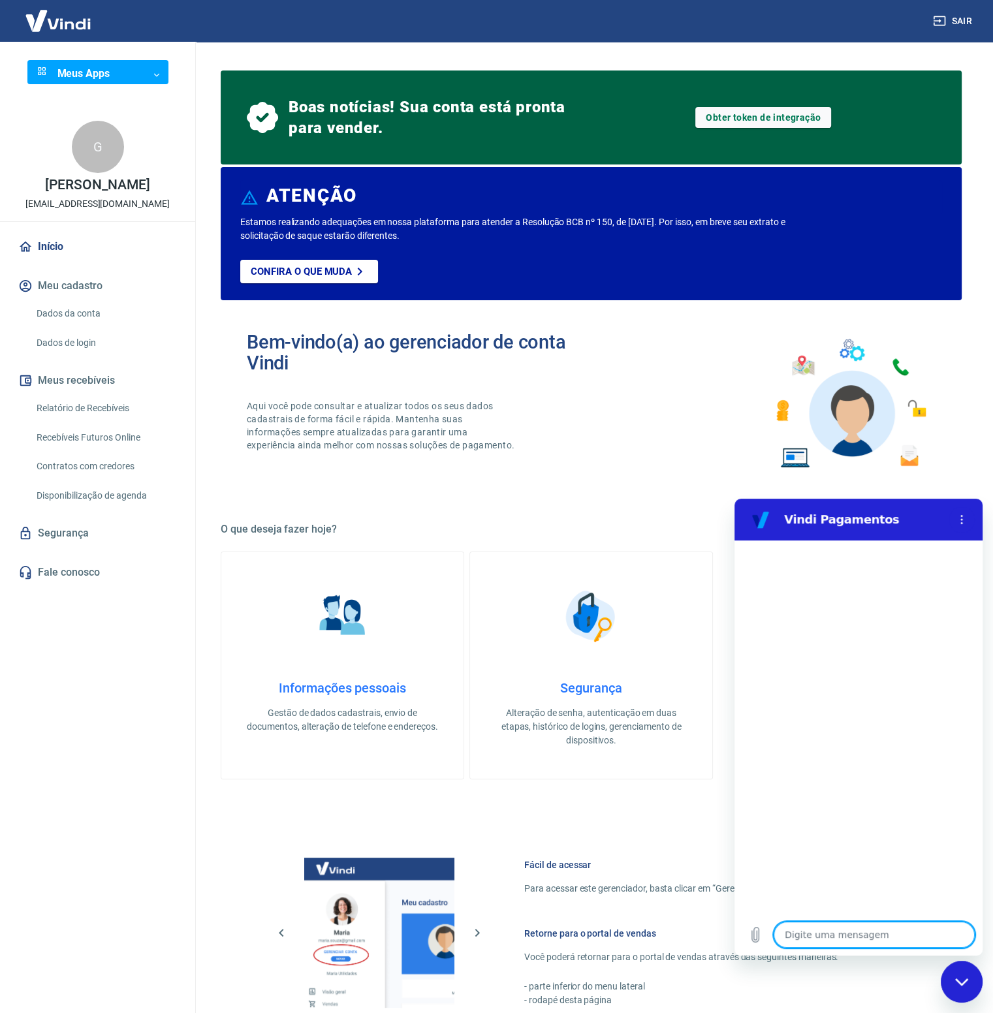
click at [838, 928] on textarea at bounding box center [873, 934] width 201 height 26
type textarea "o"
type textarea "x"
type textarea "oi"
type textarea "x"
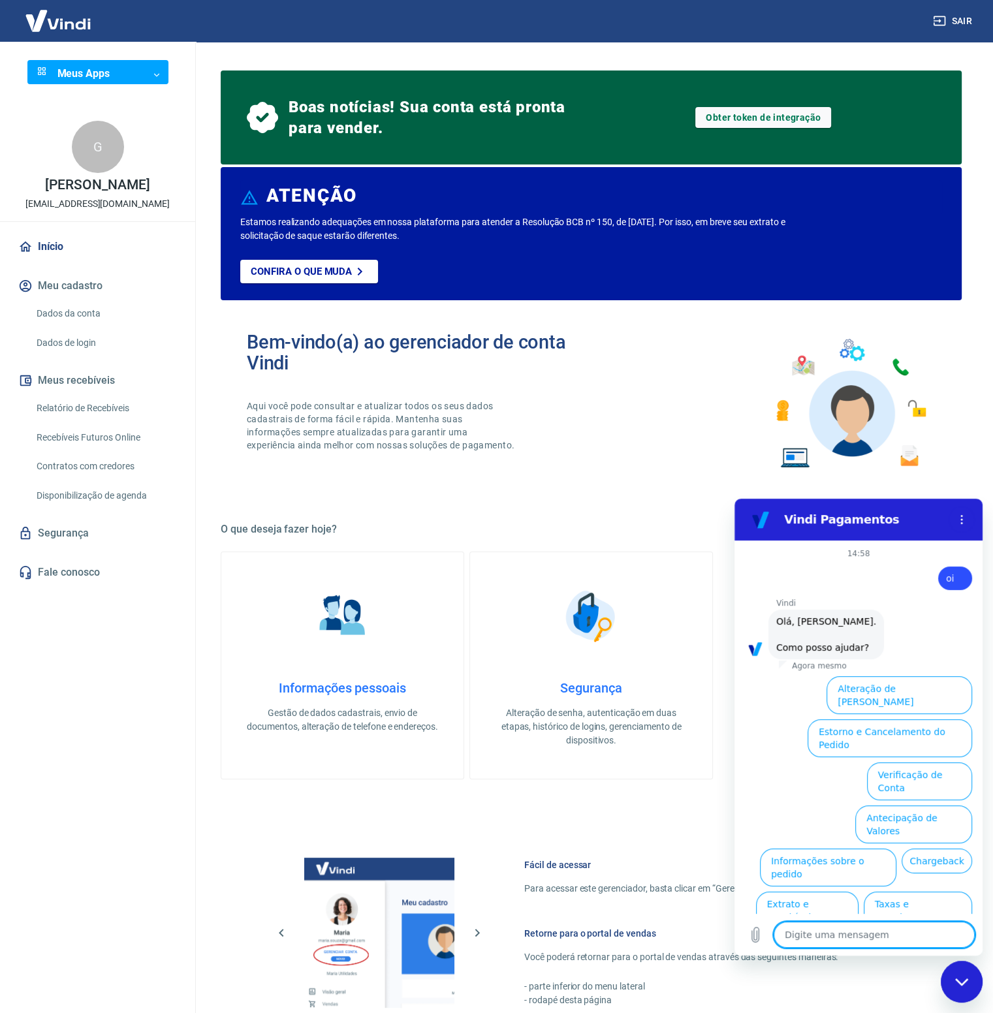
click at [820, 935] on textarea at bounding box center [873, 934] width 201 height 26
click at [955, 974] on div "Fechar janela de mensagens" at bounding box center [961, 981] width 39 height 39
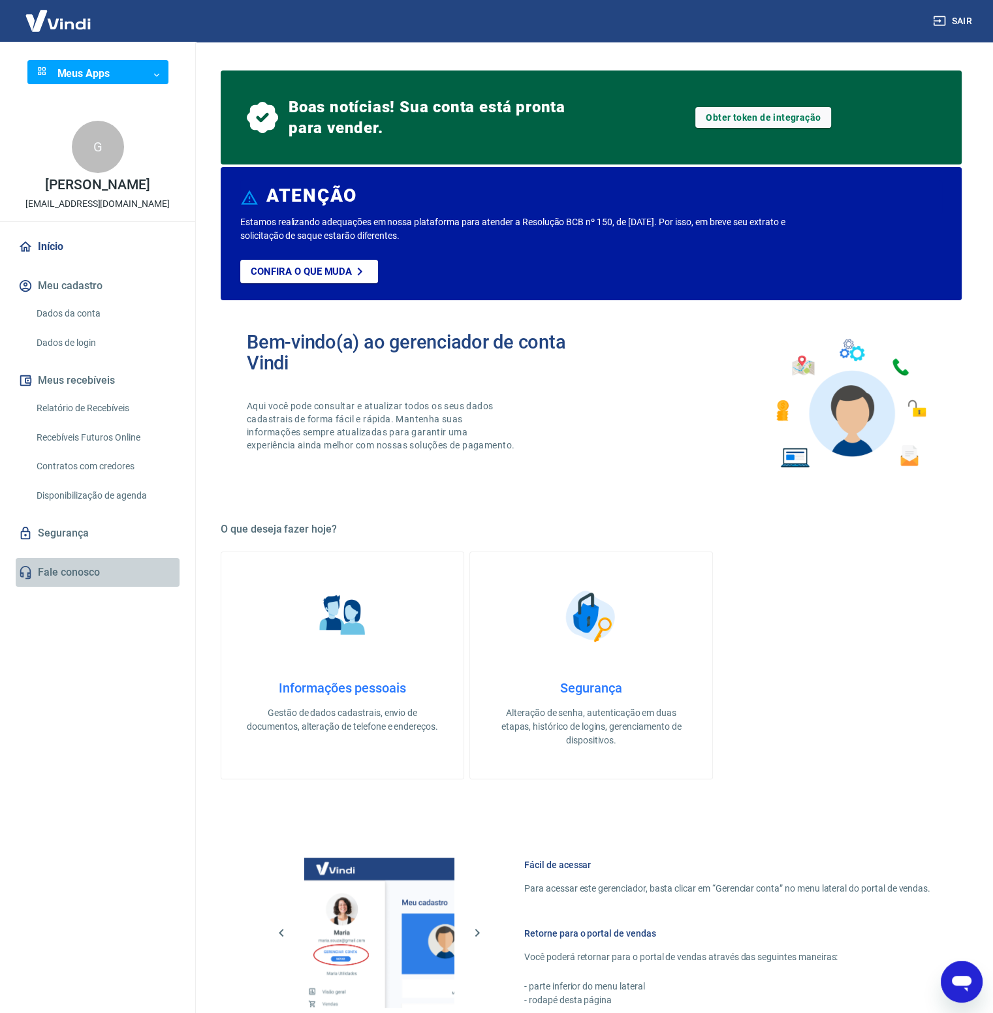
click at [52, 587] on link "Fale conosco" at bounding box center [98, 572] width 164 height 29
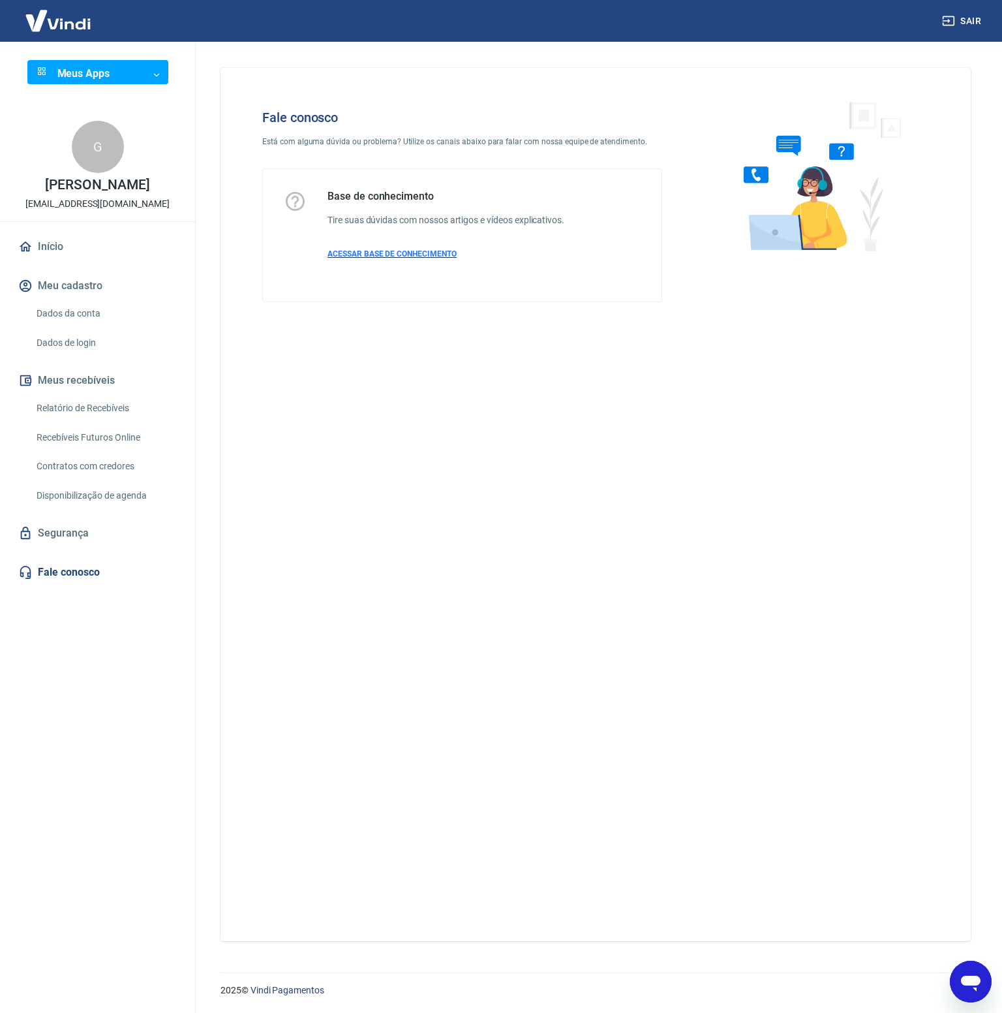
click at [397, 255] on span "ACESSAR BASE DE CONHECIMENTO" at bounding box center [392, 253] width 129 height 9
type textarea "x"
